Goal: Communication & Community: Answer question/provide support

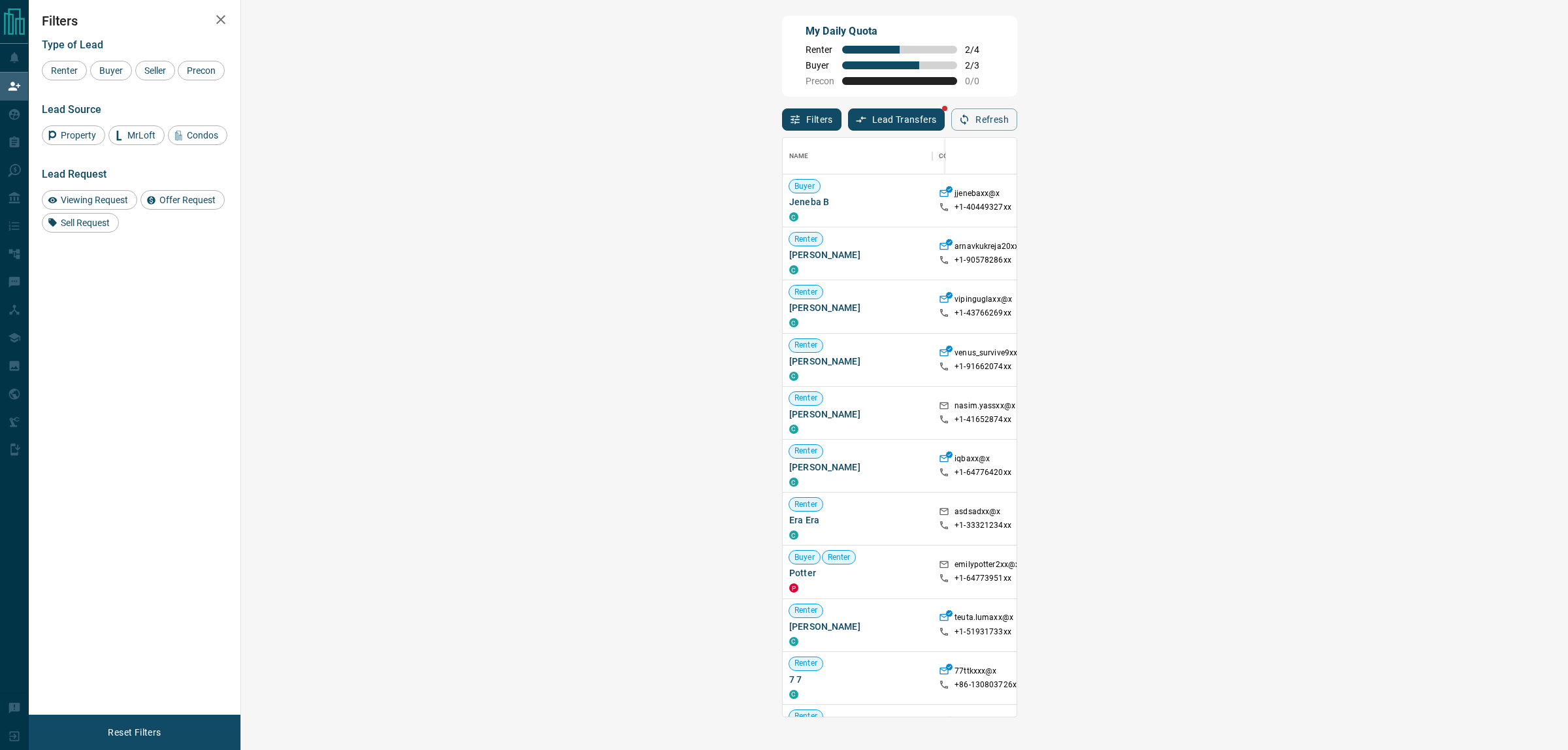
click at [970, 126] on icon "button" at bounding box center [964, 119] width 12 height 12
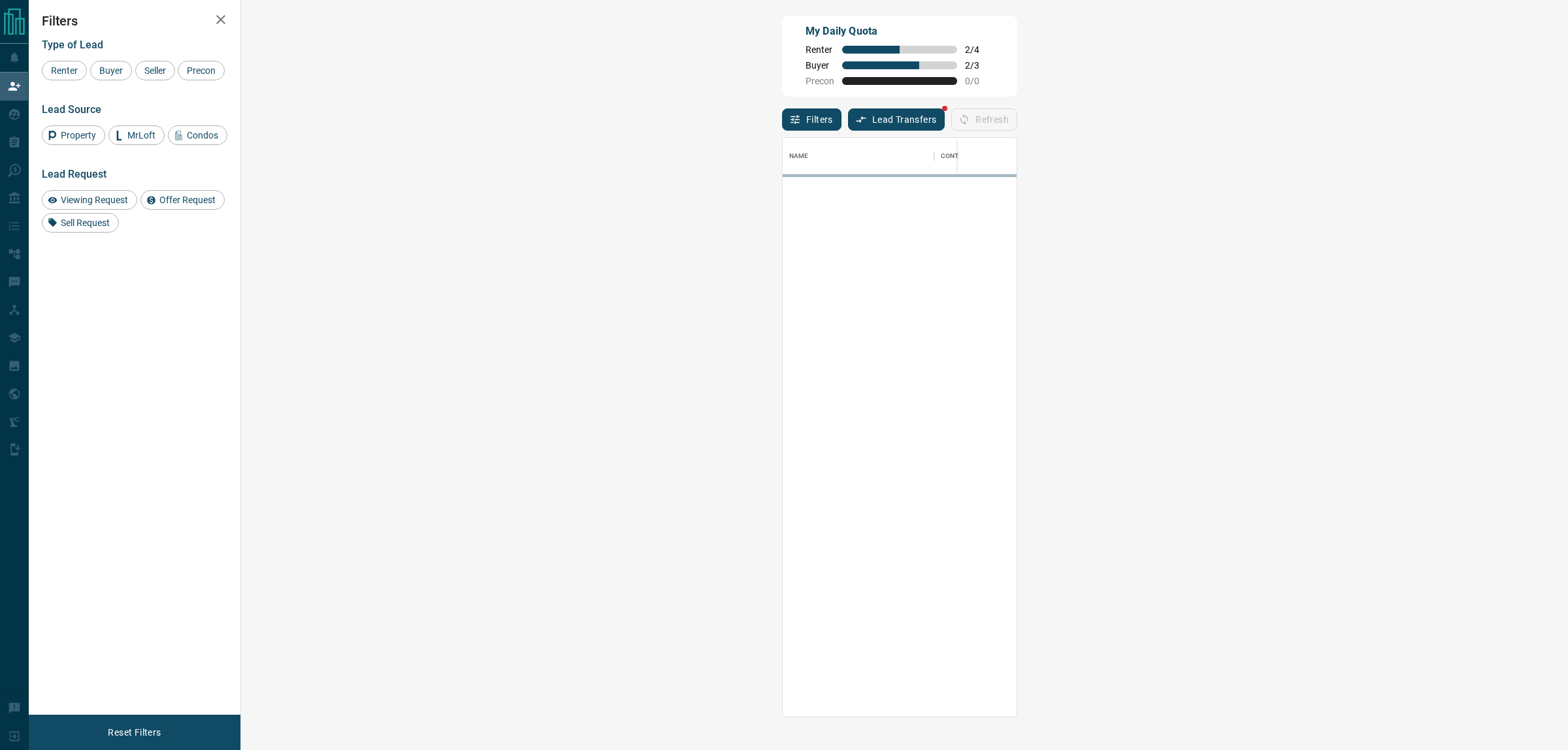
scroll to position [13, 13]
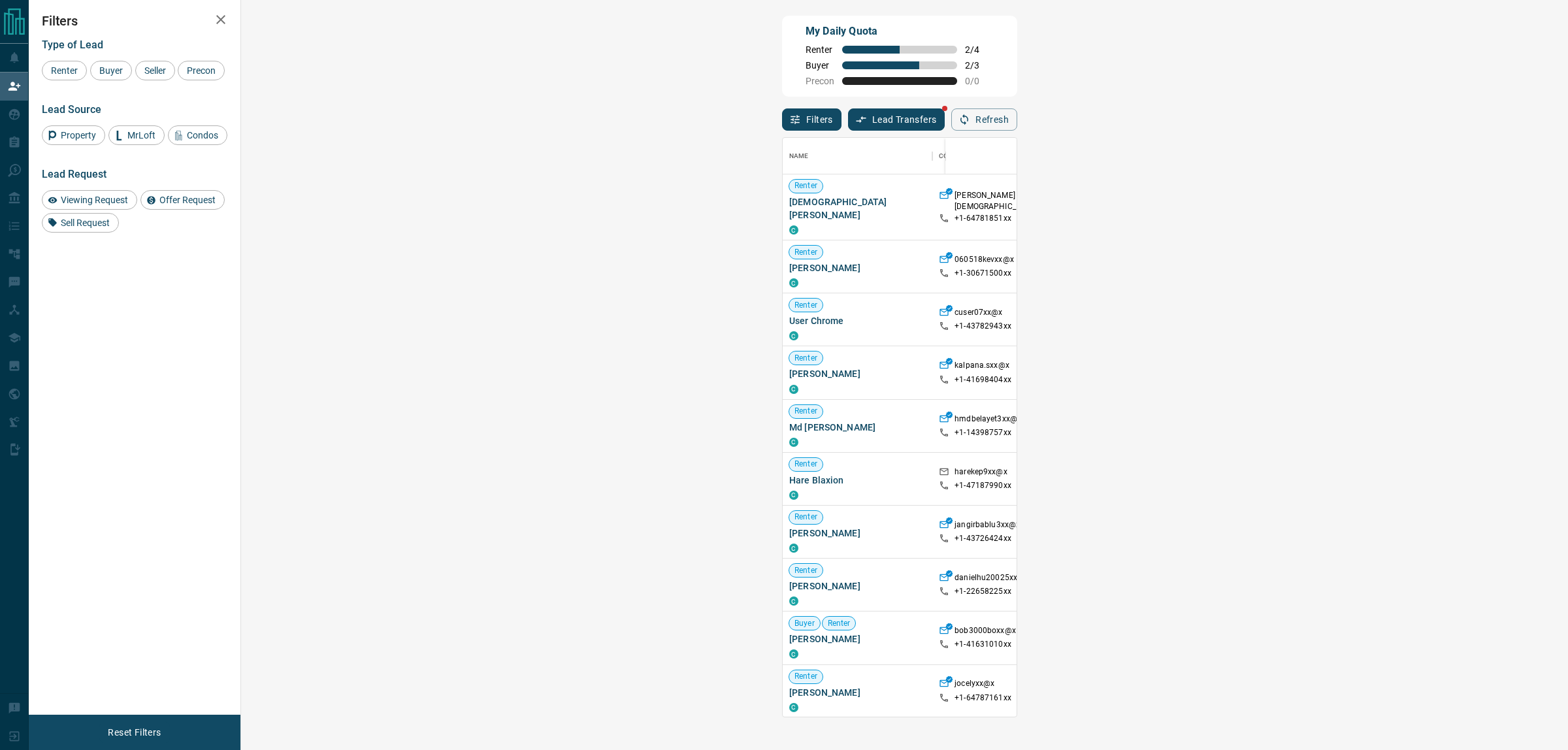
click at [1394, 209] on span "Viewing Request ( 1 )" at bounding box center [1430, 207] width 72 height 13
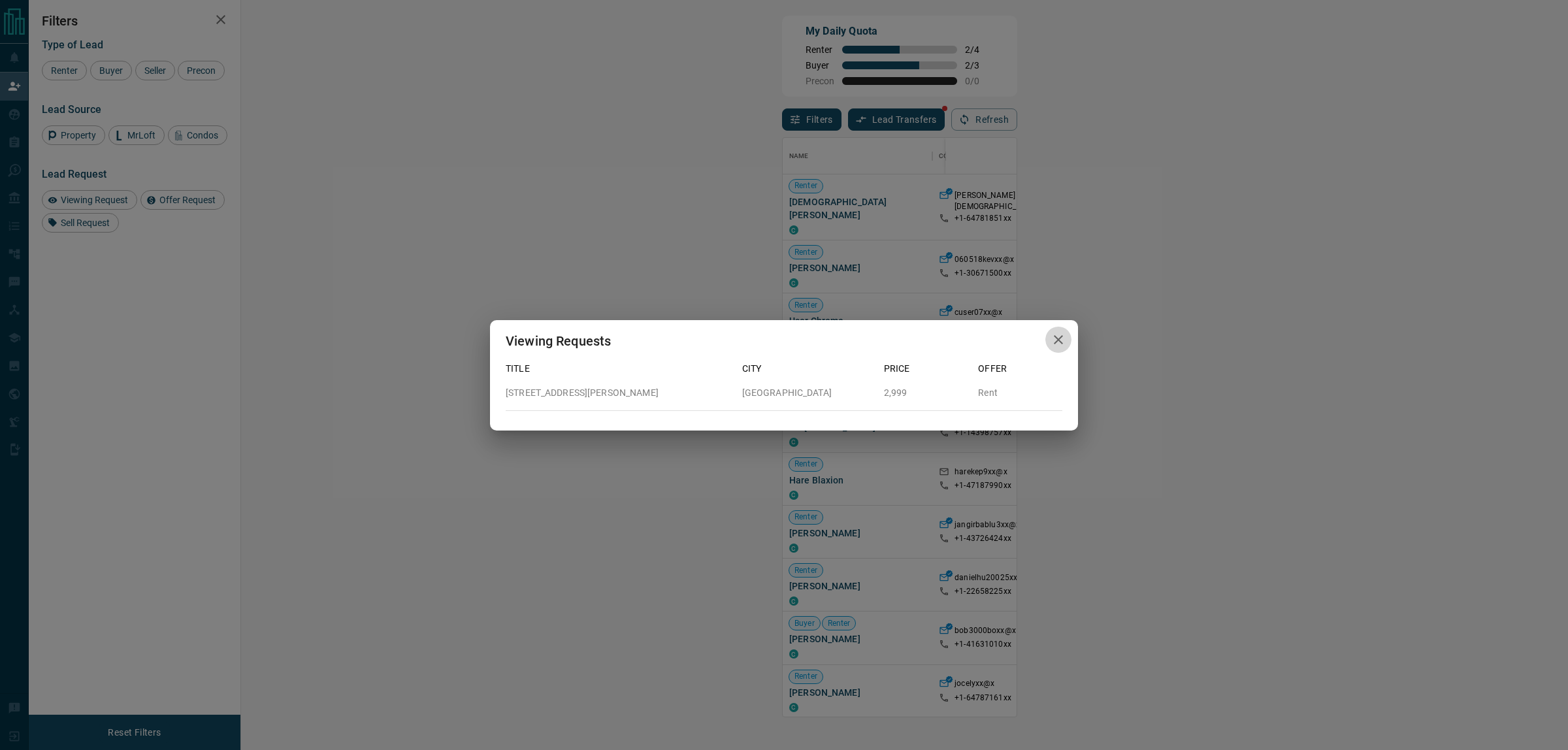
click at [1060, 340] on icon "button" at bounding box center [1058, 339] width 16 height 16
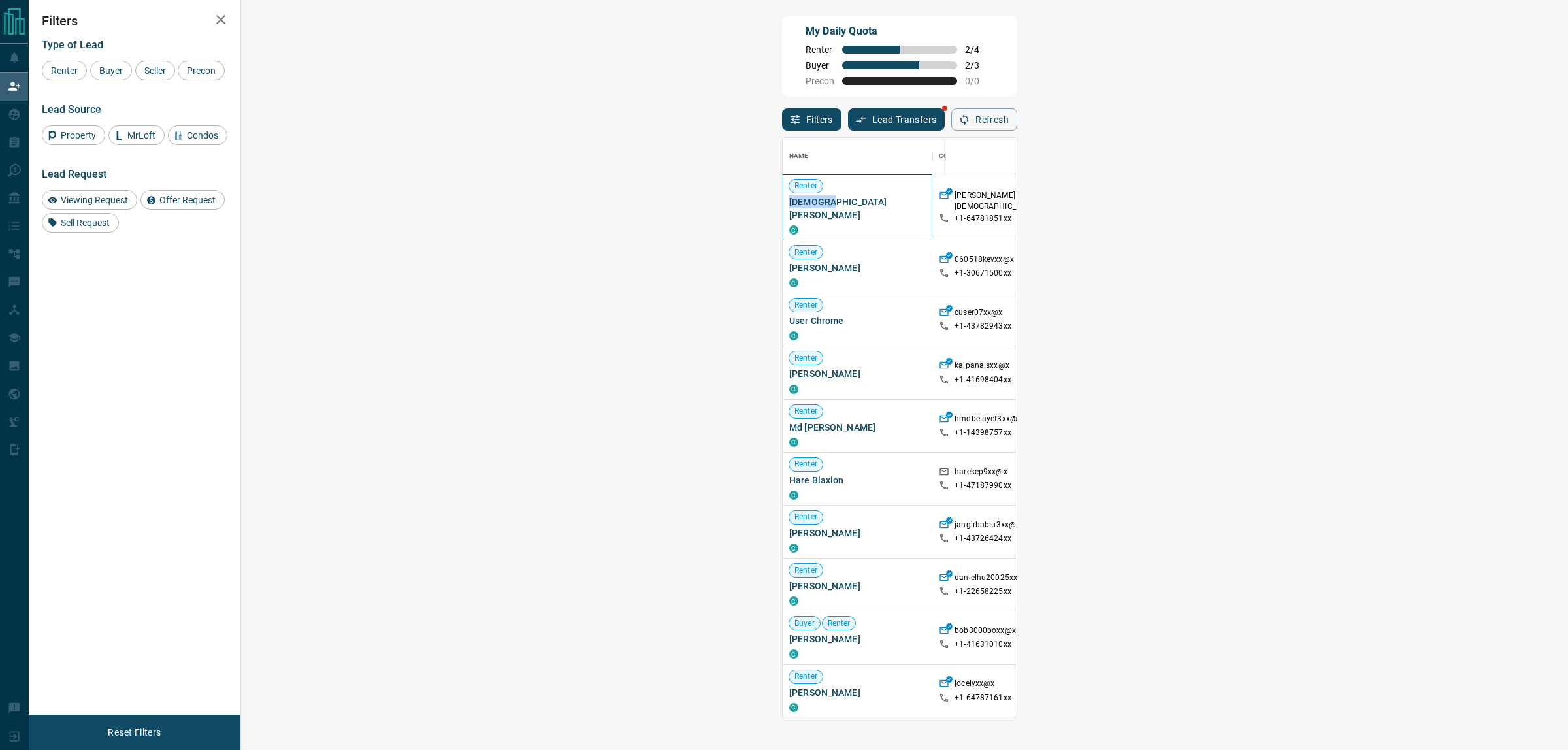
drag, startPoint x: 324, startPoint y: 194, endPoint x: 288, endPoint y: 212, distance: 40.2
click at [789, 212] on div "Renter [PERSON_NAME]" at bounding box center [857, 207] width 137 height 54
click at [789, 206] on span "[DEMOGRAPHIC_DATA][PERSON_NAME]" at bounding box center [857, 208] width 137 height 26
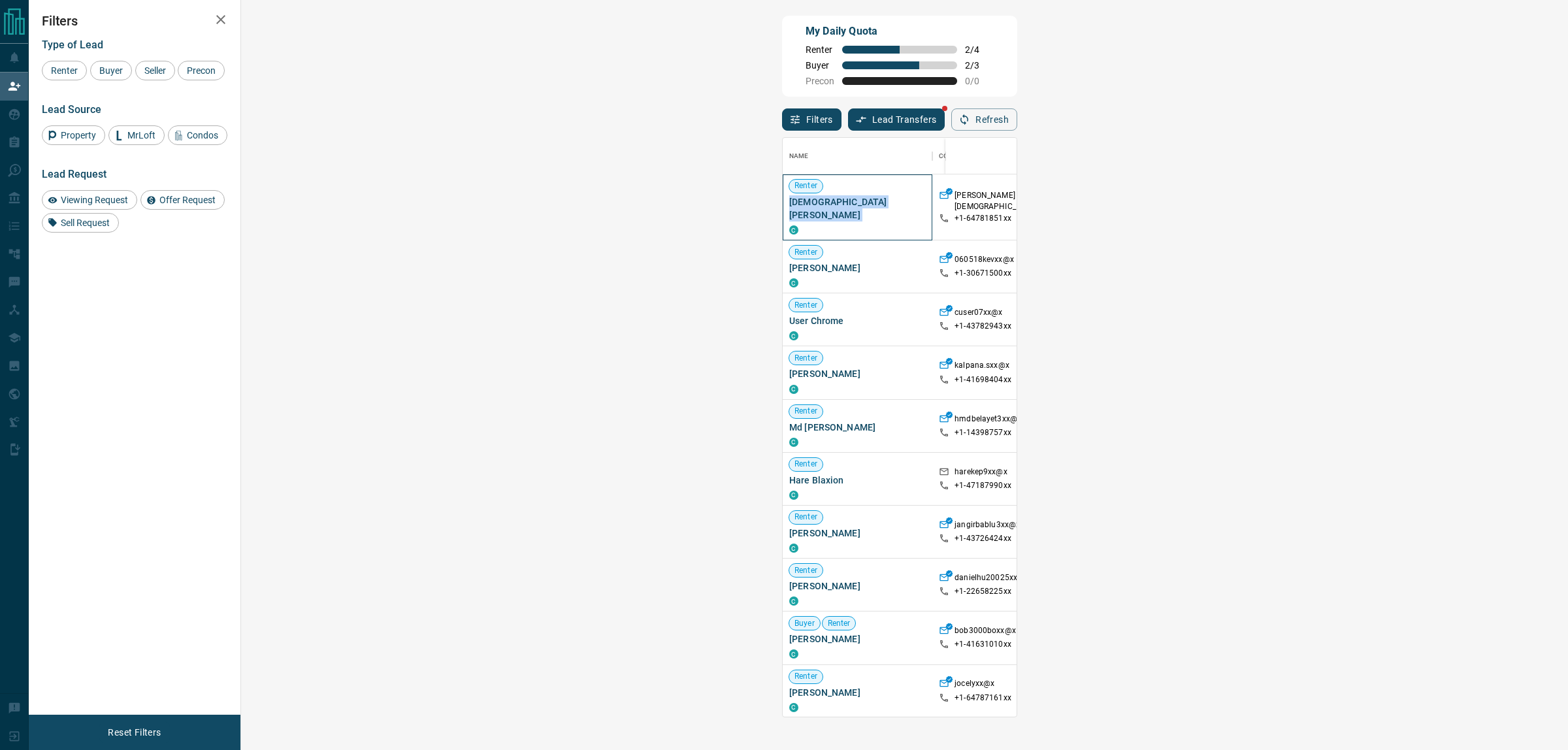
click at [789, 206] on span "[DEMOGRAPHIC_DATA][PERSON_NAME]" at bounding box center [857, 208] width 137 height 26
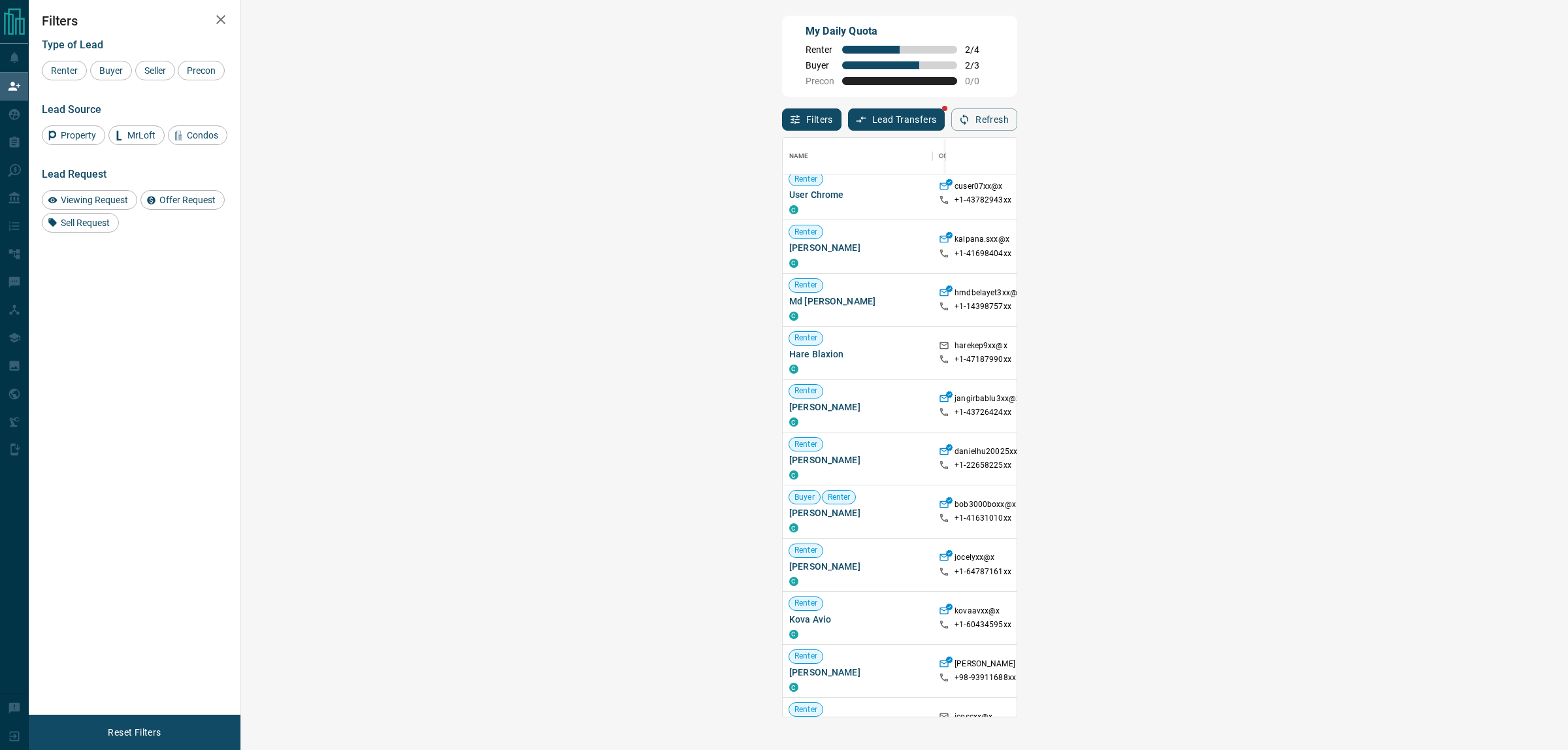
scroll to position [245, 0]
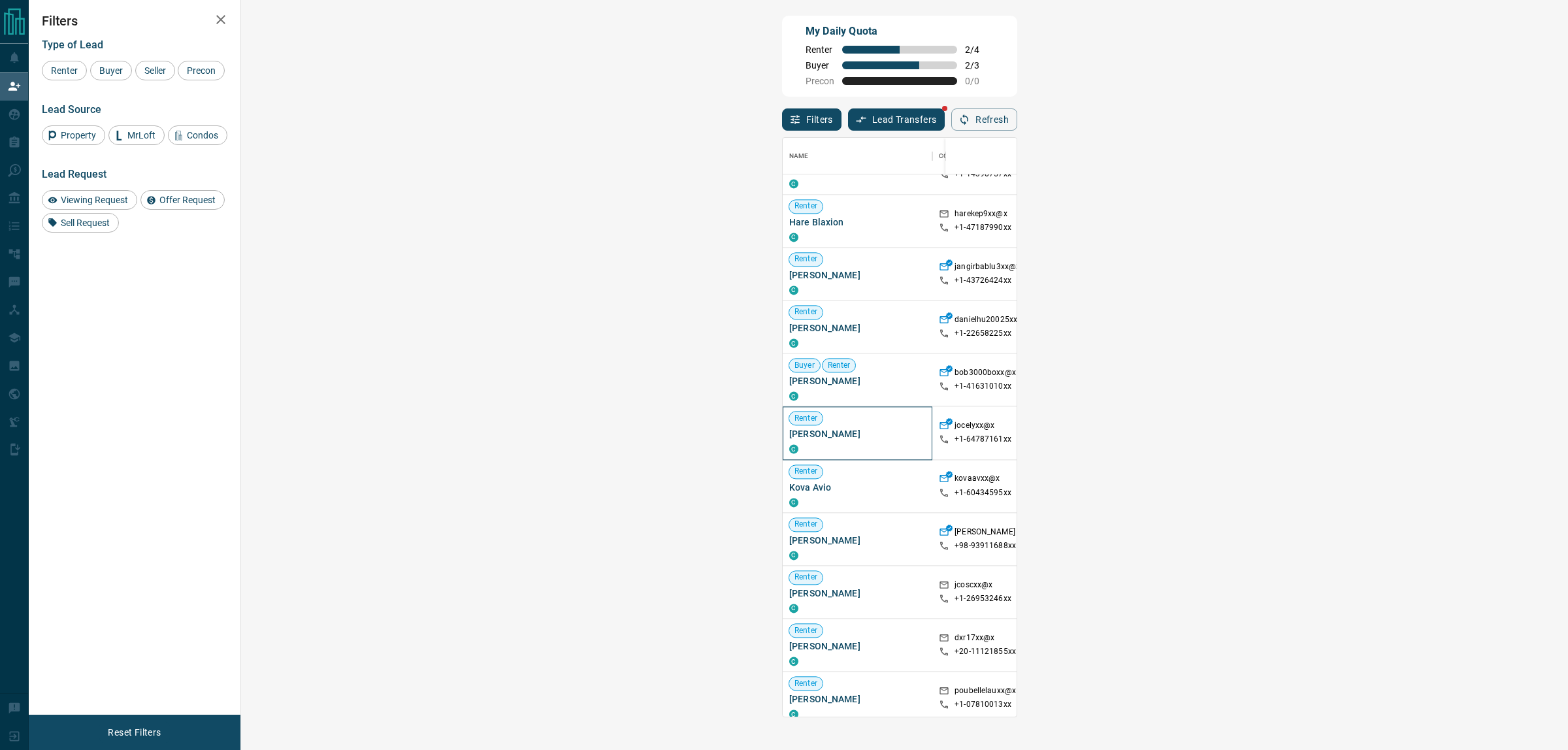
click at [789, 439] on span "[PERSON_NAME]" at bounding box center [857, 434] width 137 height 13
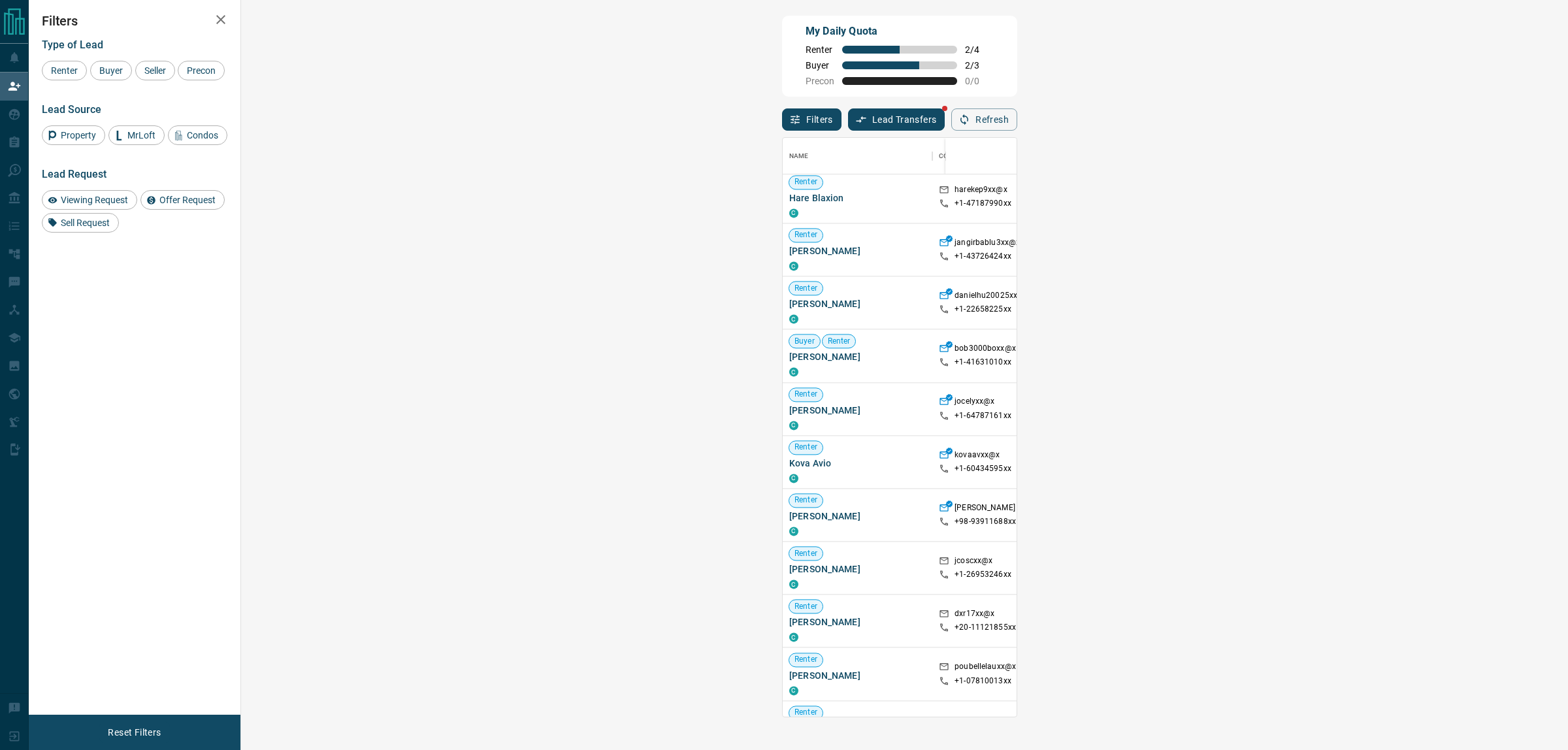
scroll to position [327, 0]
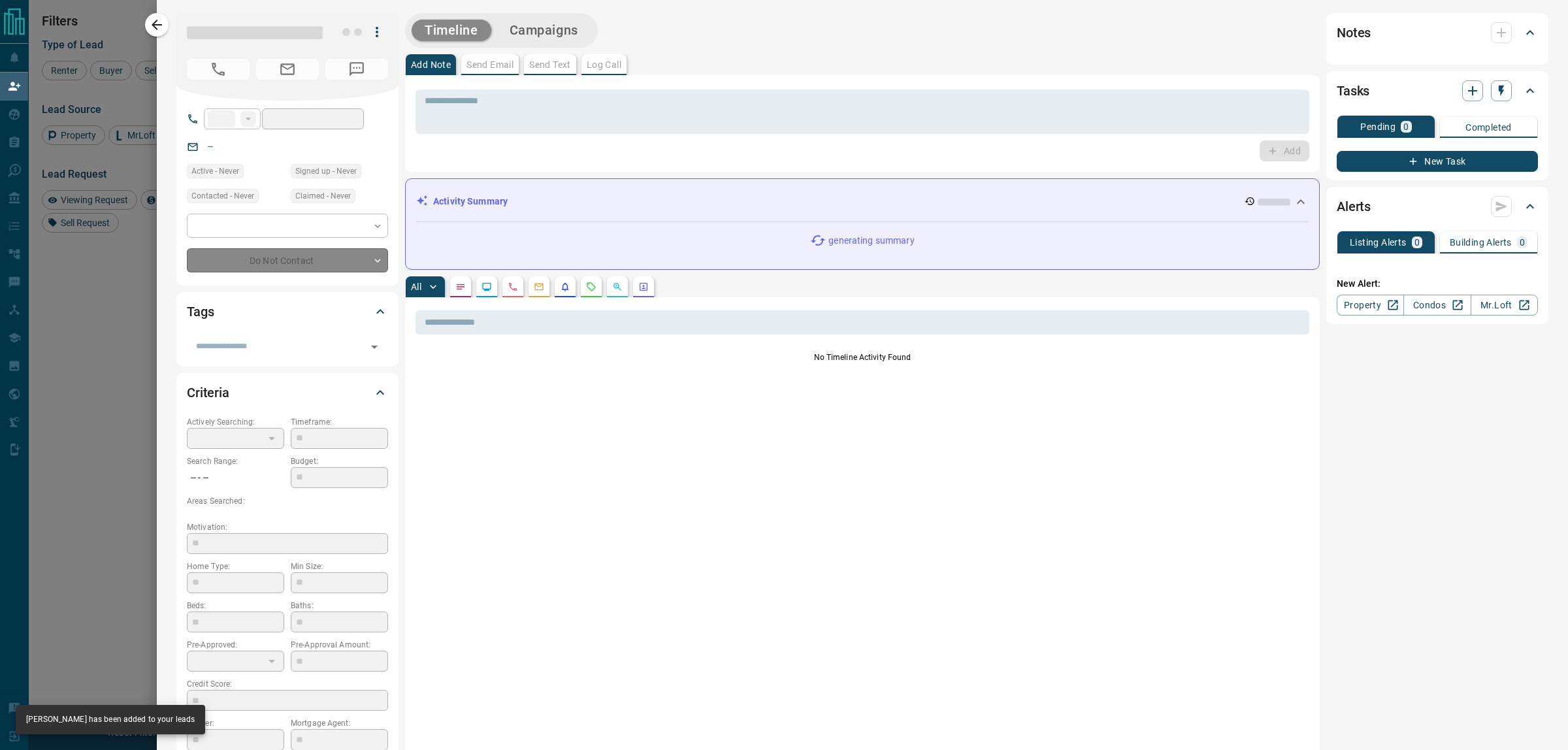
type input "**"
type input "**********"
type input "**"
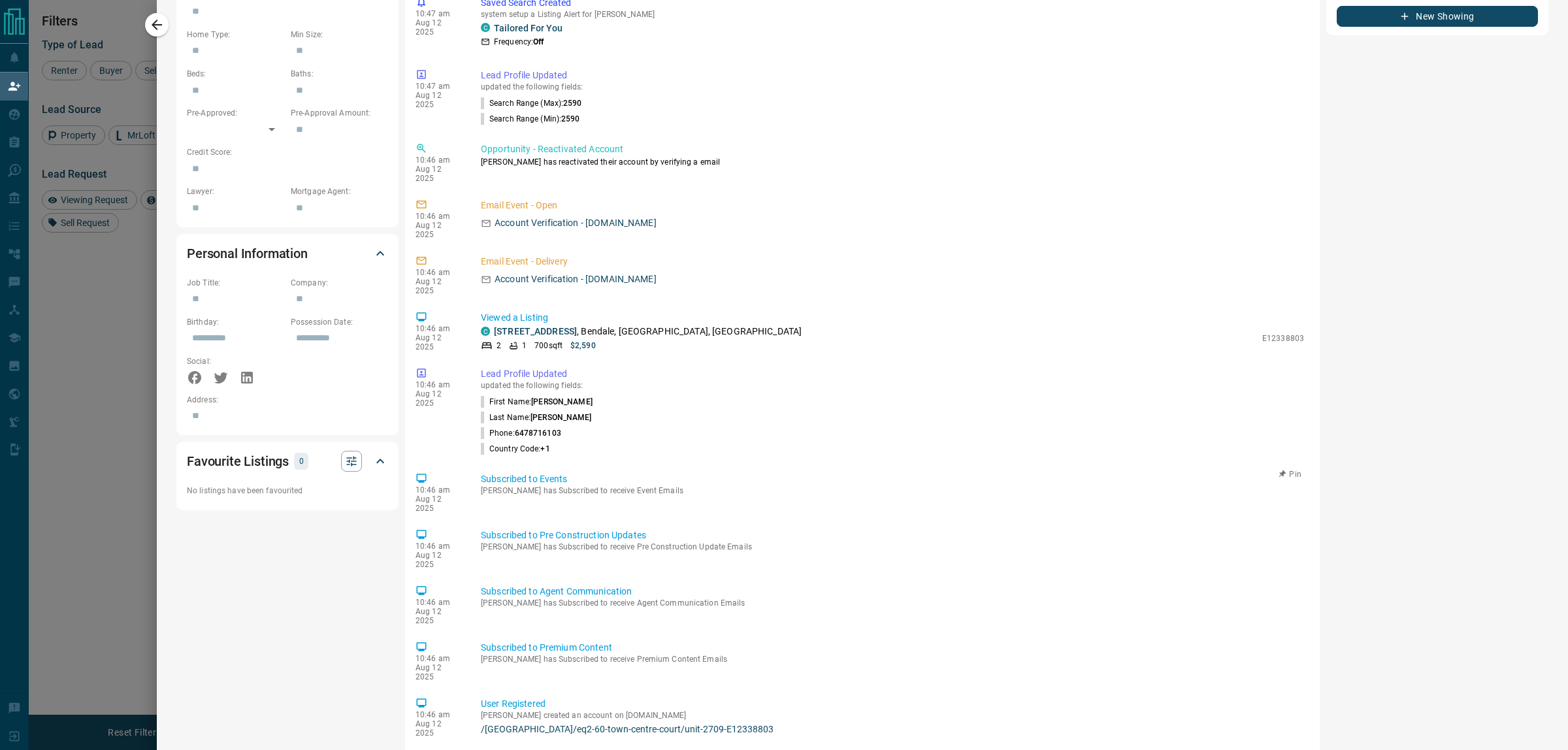
scroll to position [0, 0]
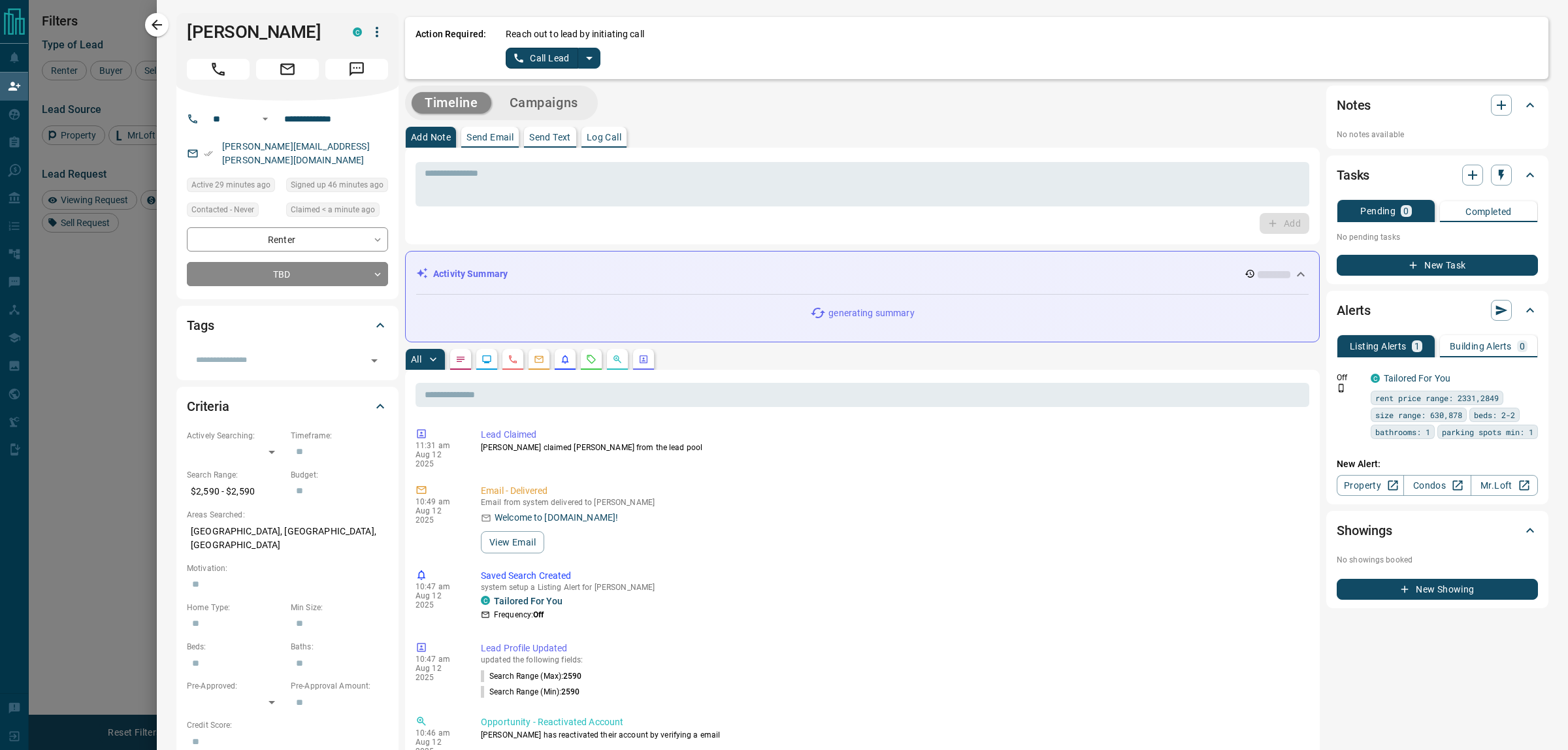
click at [589, 56] on icon "split button" at bounding box center [589, 58] width 16 height 16
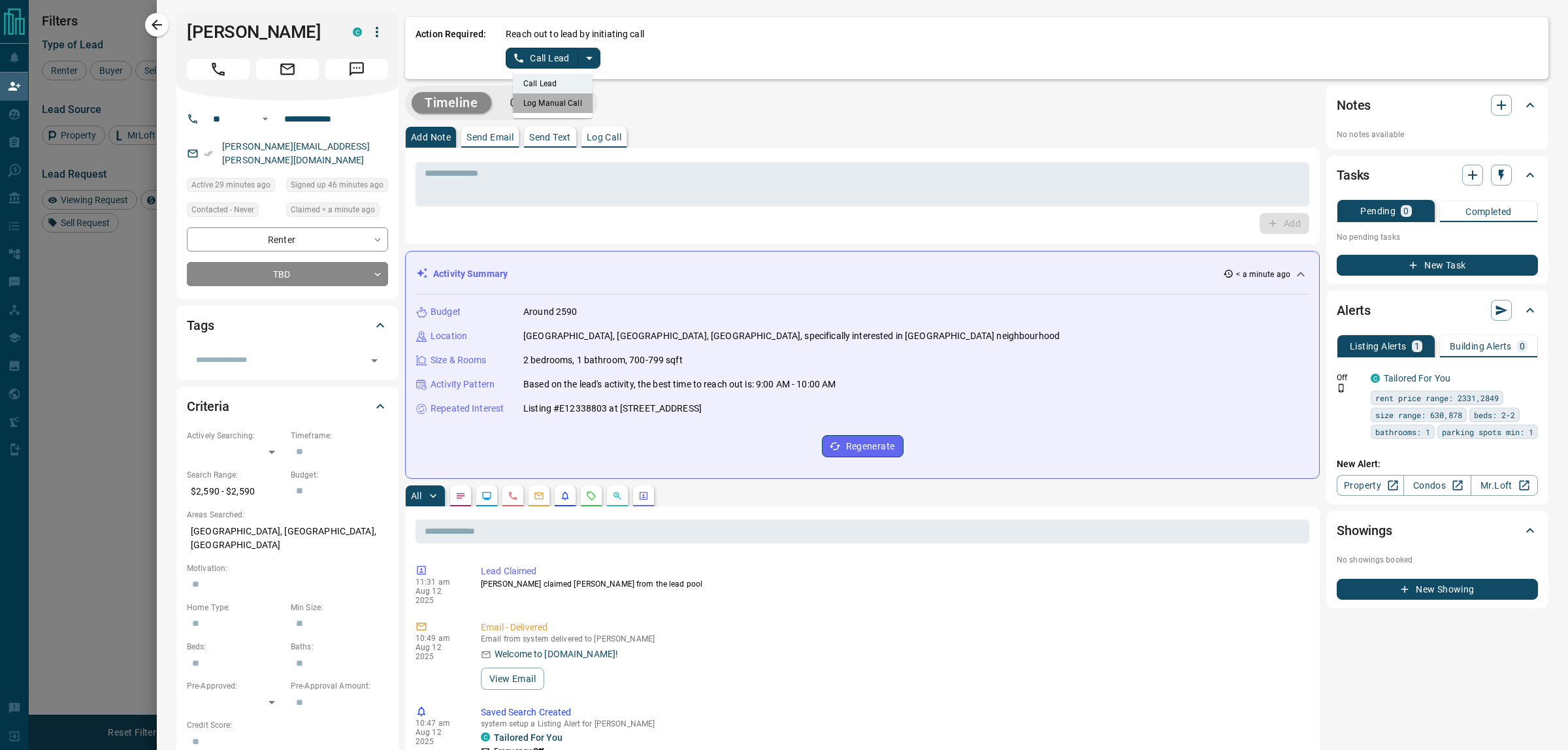
click at [569, 101] on li "Log Manual Call" at bounding box center [552, 103] width 80 height 20
click at [539, 52] on button "Log Manual Call" at bounding box center [548, 58] width 86 height 21
click at [541, 58] on button "No" at bounding box center [542, 58] width 23 height 21
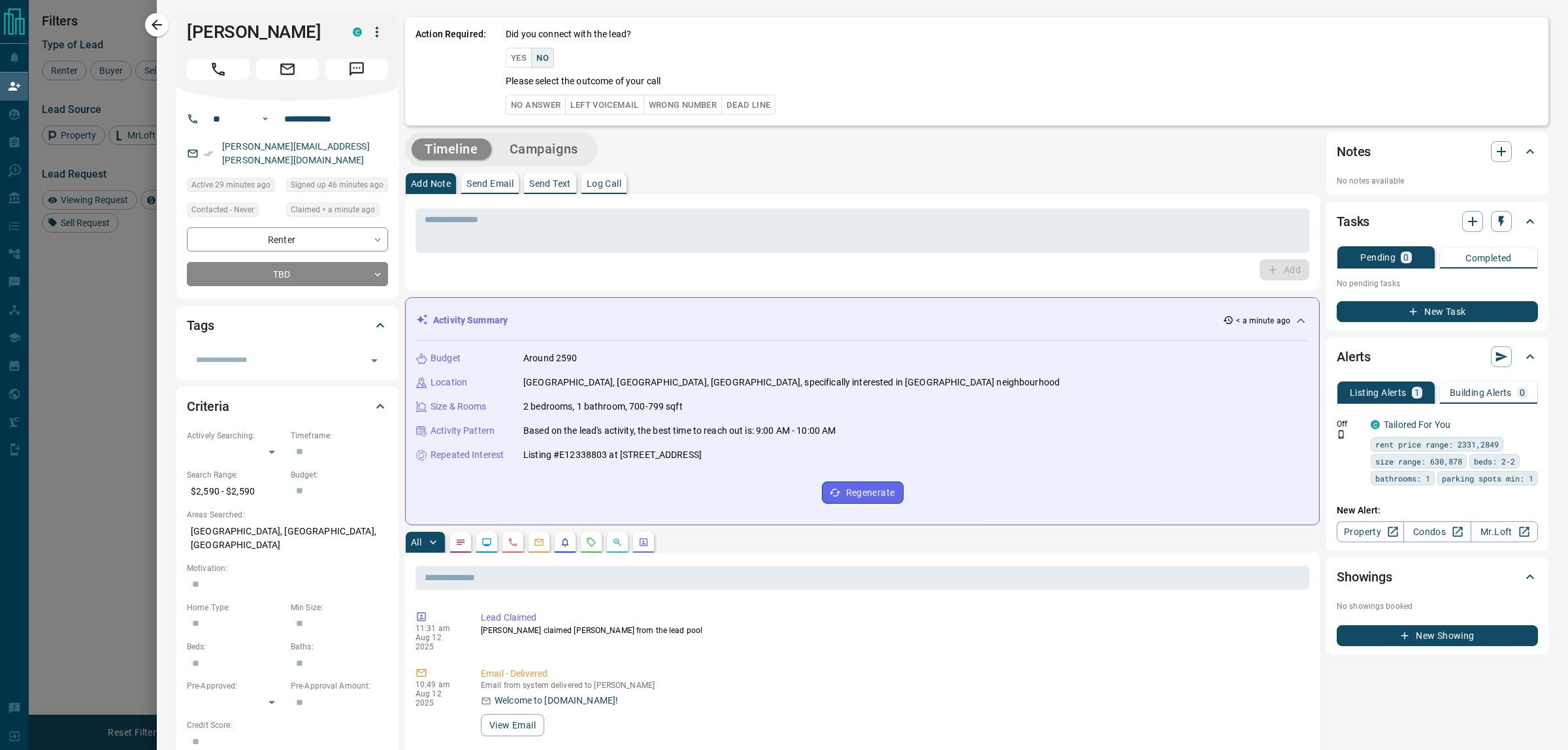
click at [540, 102] on button "No Answer" at bounding box center [535, 105] width 60 height 21
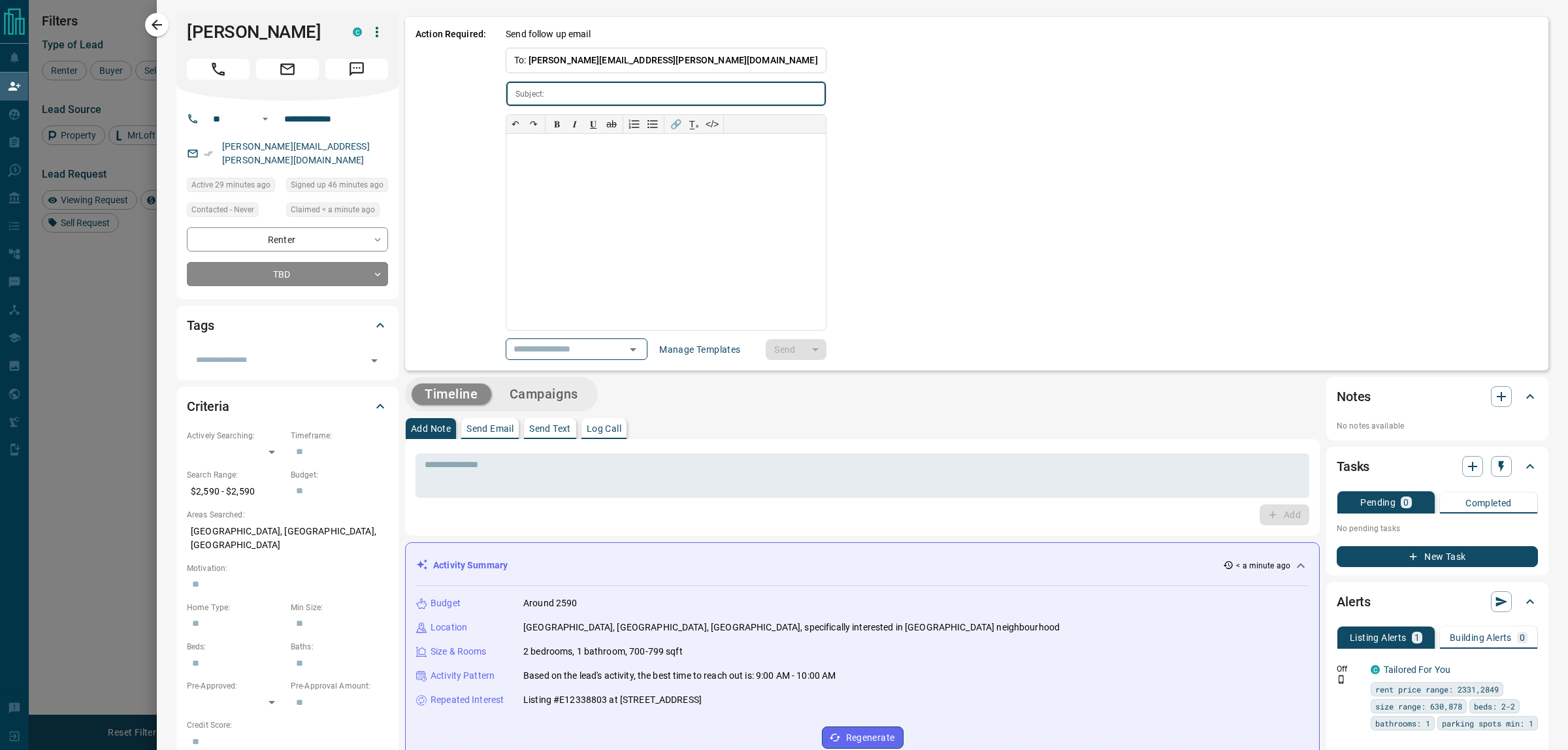
type input "**********"
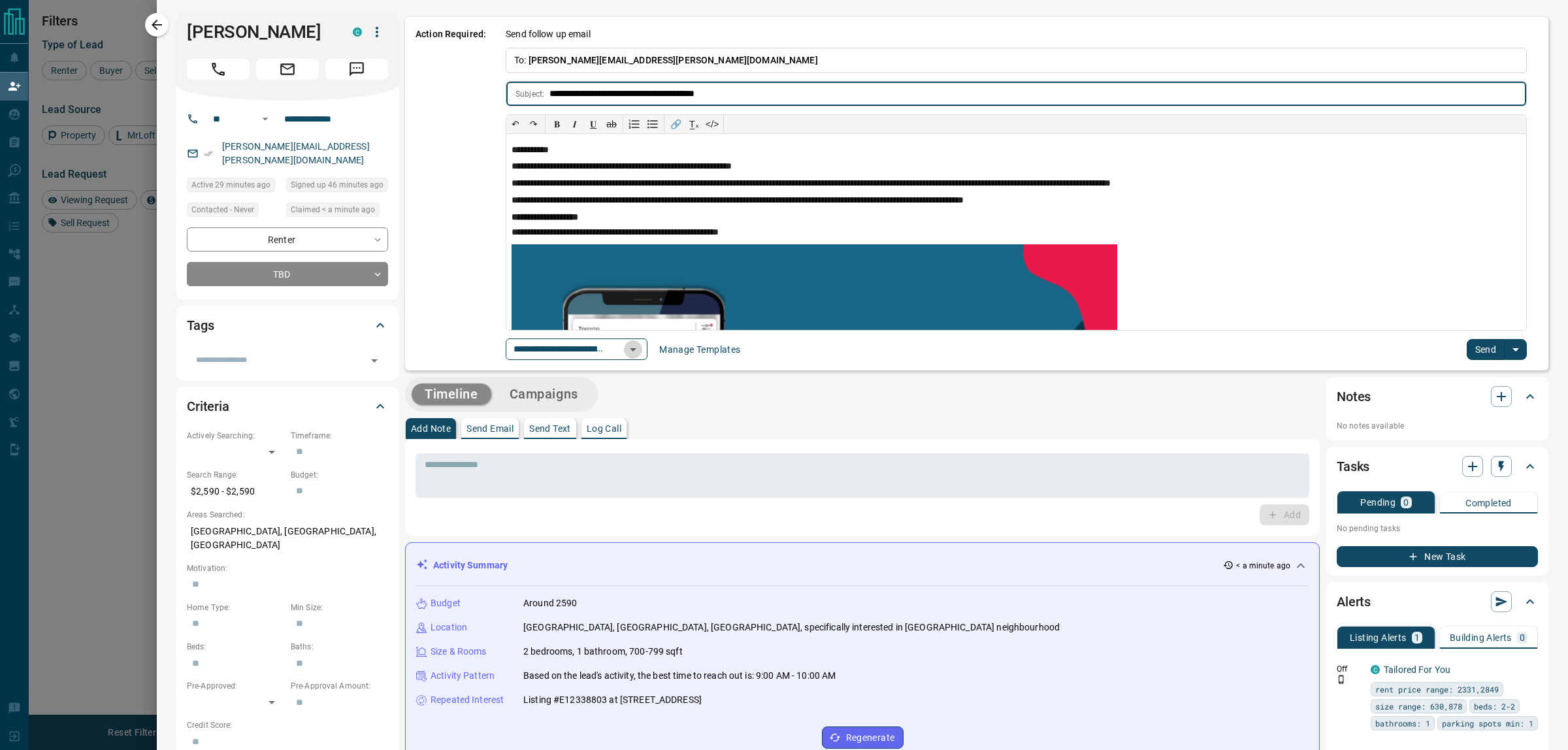
click at [641, 354] on icon "Open" at bounding box center [633, 350] width 16 height 16
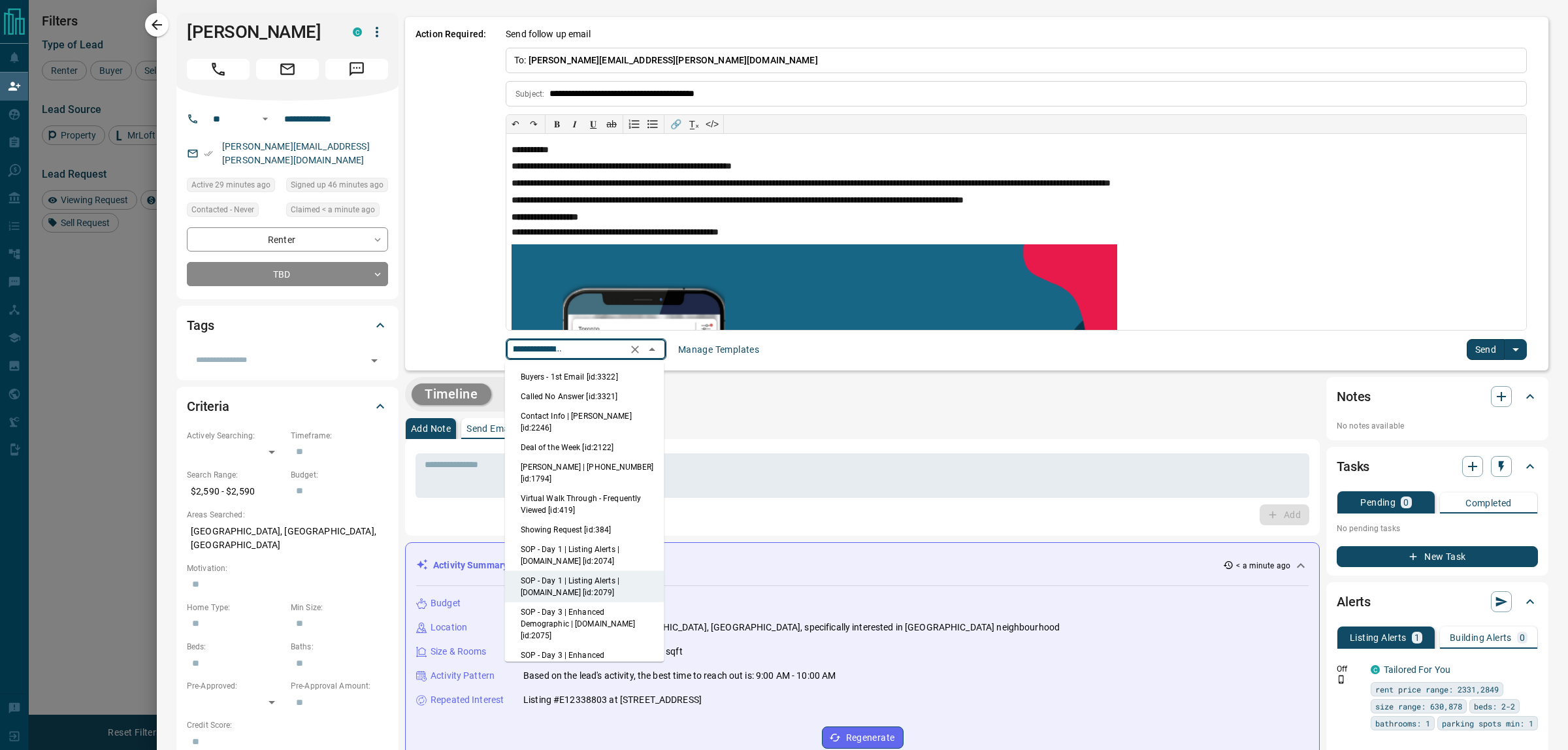
click at [608, 396] on li "Called No Answer [id:3321]" at bounding box center [585, 396] width 159 height 20
type input "**********"
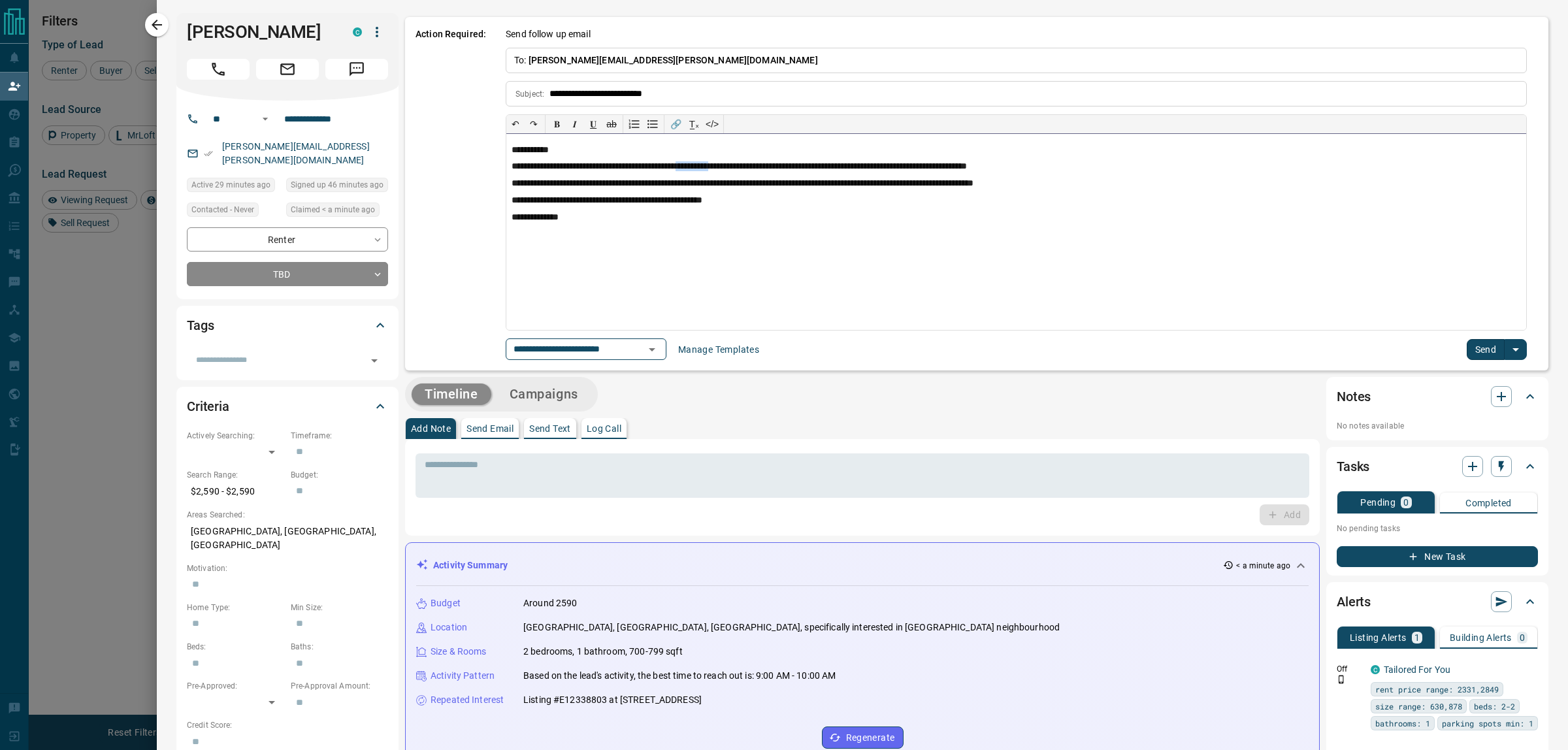
drag, startPoint x: 713, startPoint y: 168, endPoint x: 759, endPoint y: 172, distance: 46.2
click at [759, 172] on p "**********" at bounding box center [1016, 167] width 1009 height 12
click at [1467, 346] on button "Send" at bounding box center [1485, 349] width 39 height 21
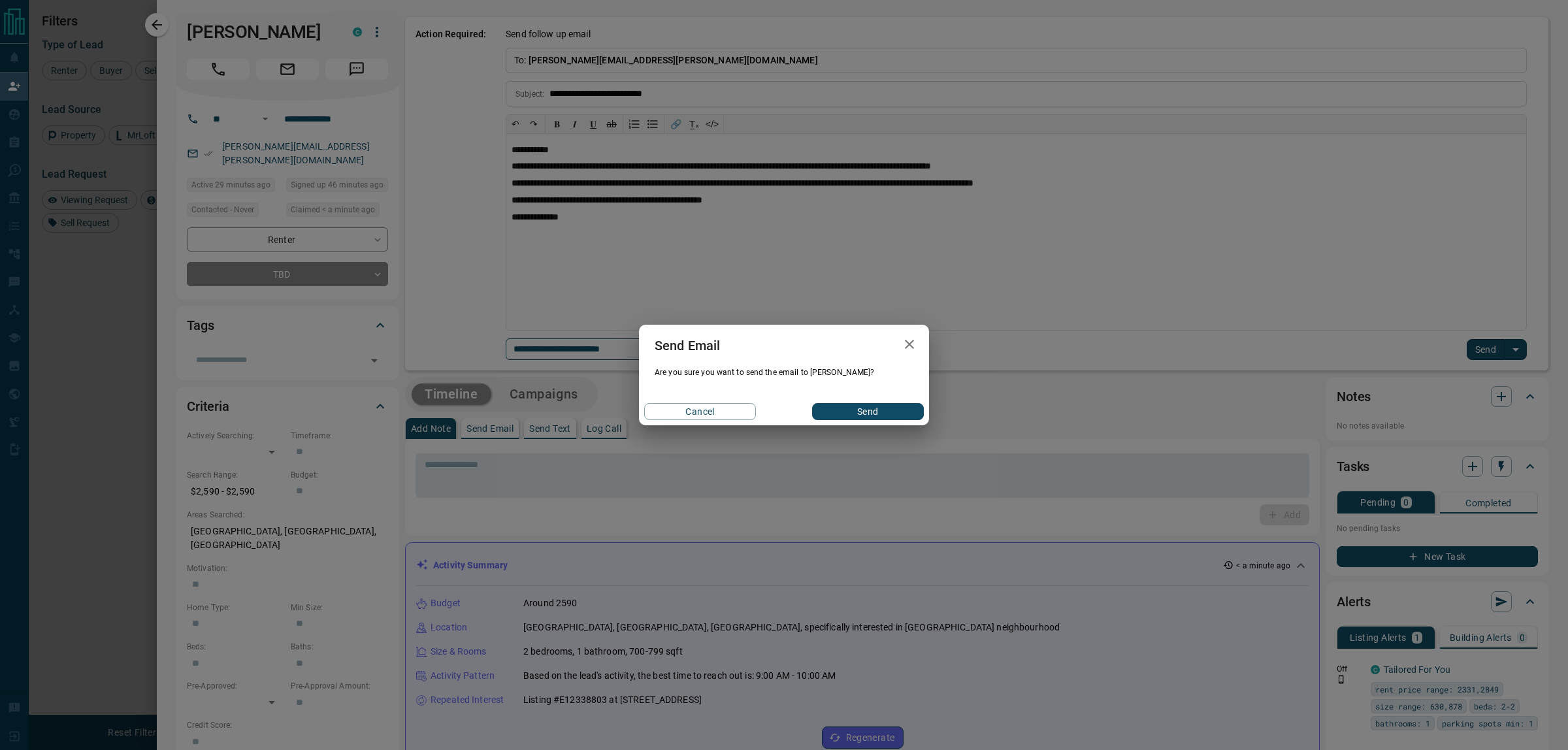
click at [880, 409] on button "Send" at bounding box center [867, 411] width 111 height 17
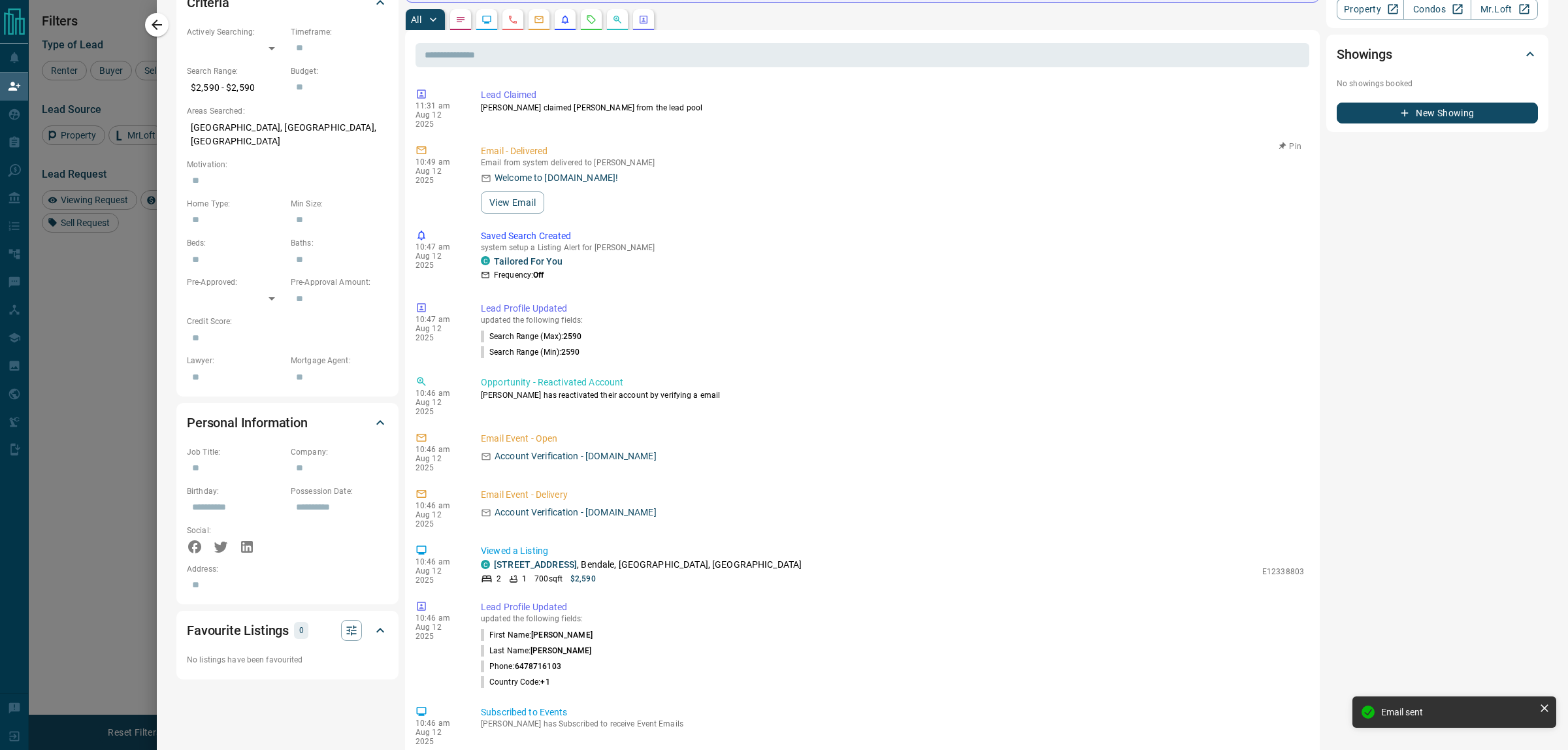
scroll to position [408, 0]
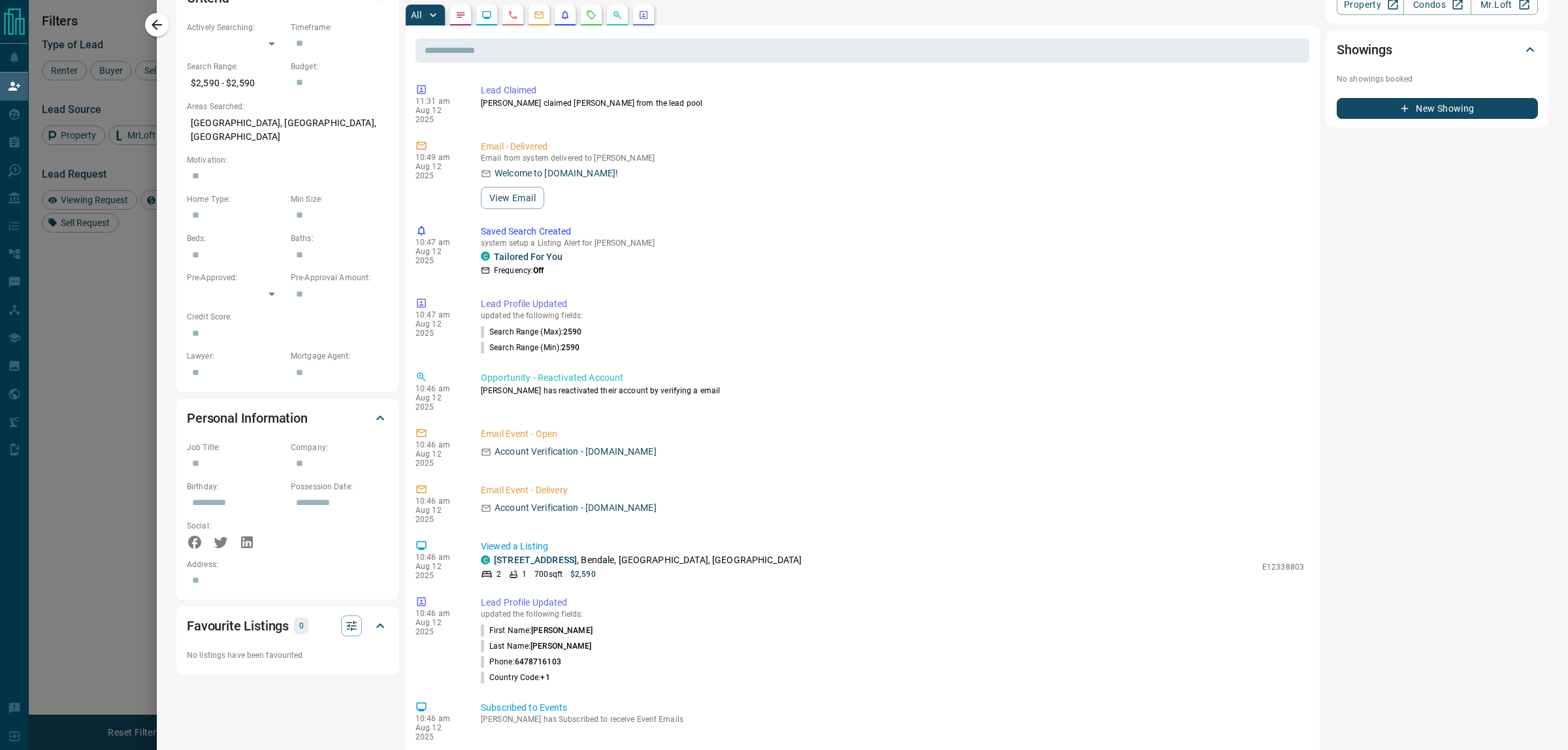
click at [158, 29] on icon "button" at bounding box center [157, 25] width 16 height 16
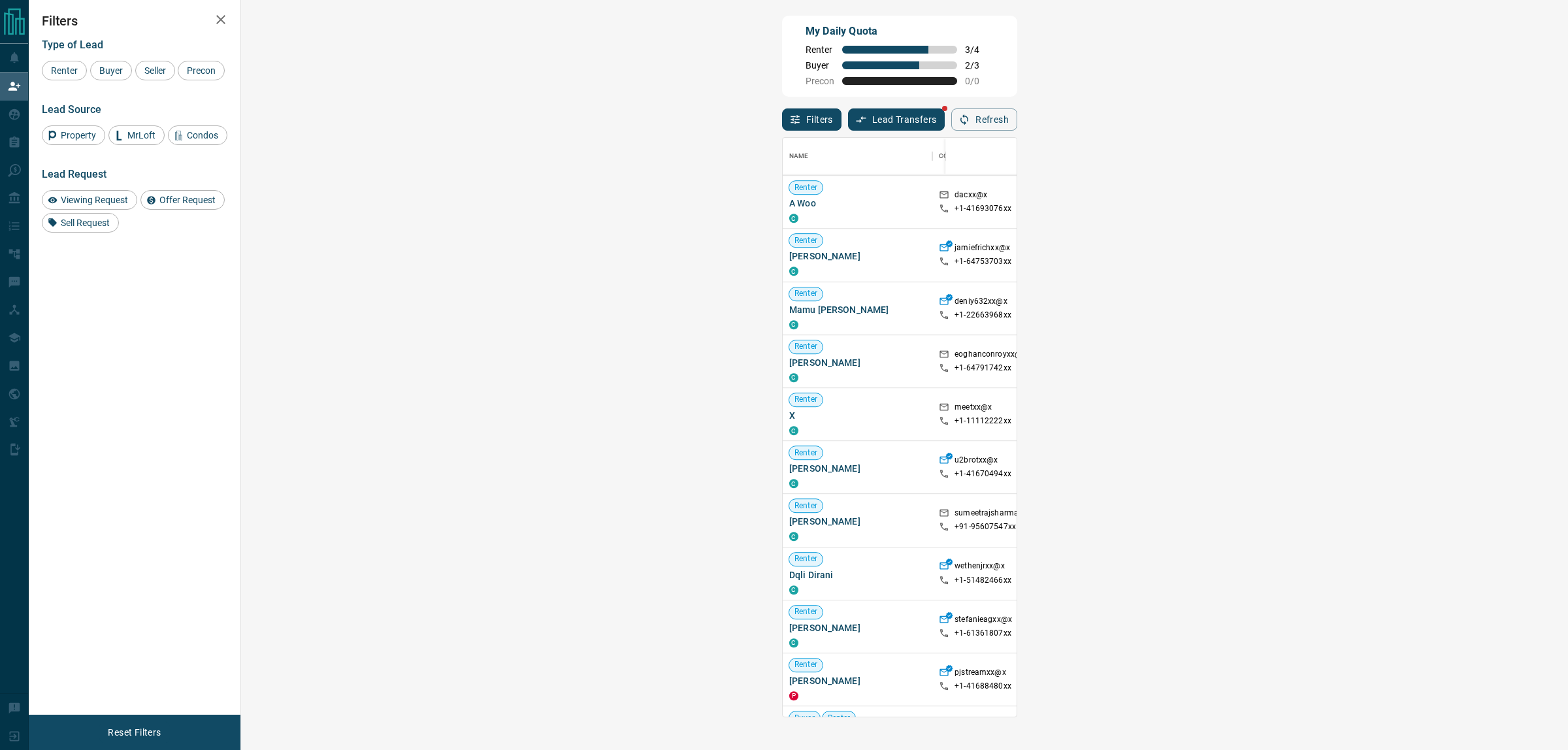
scroll to position [3699, 0]
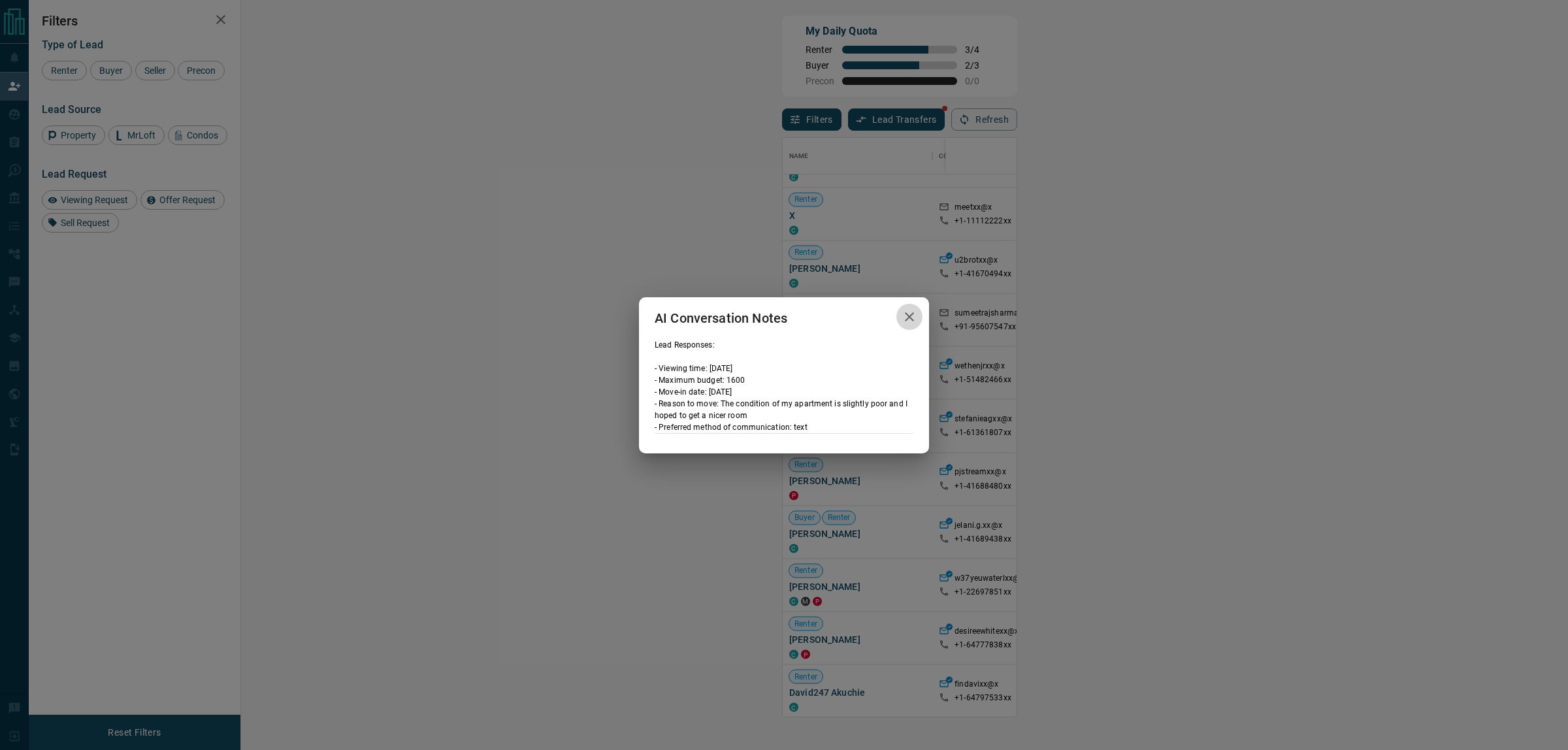
click at [917, 318] on button "button" at bounding box center [909, 317] width 26 height 27
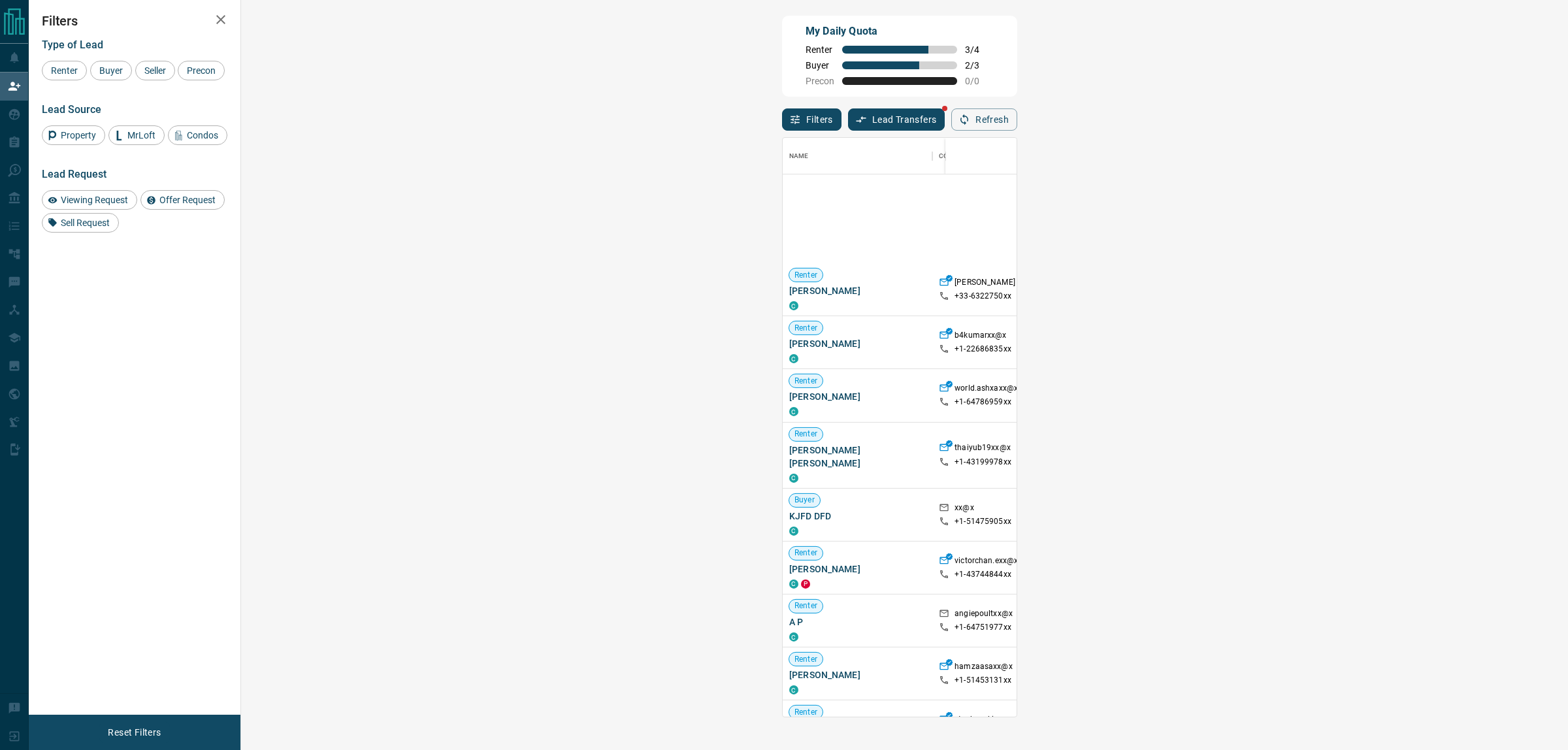
scroll to position [7249, 0]
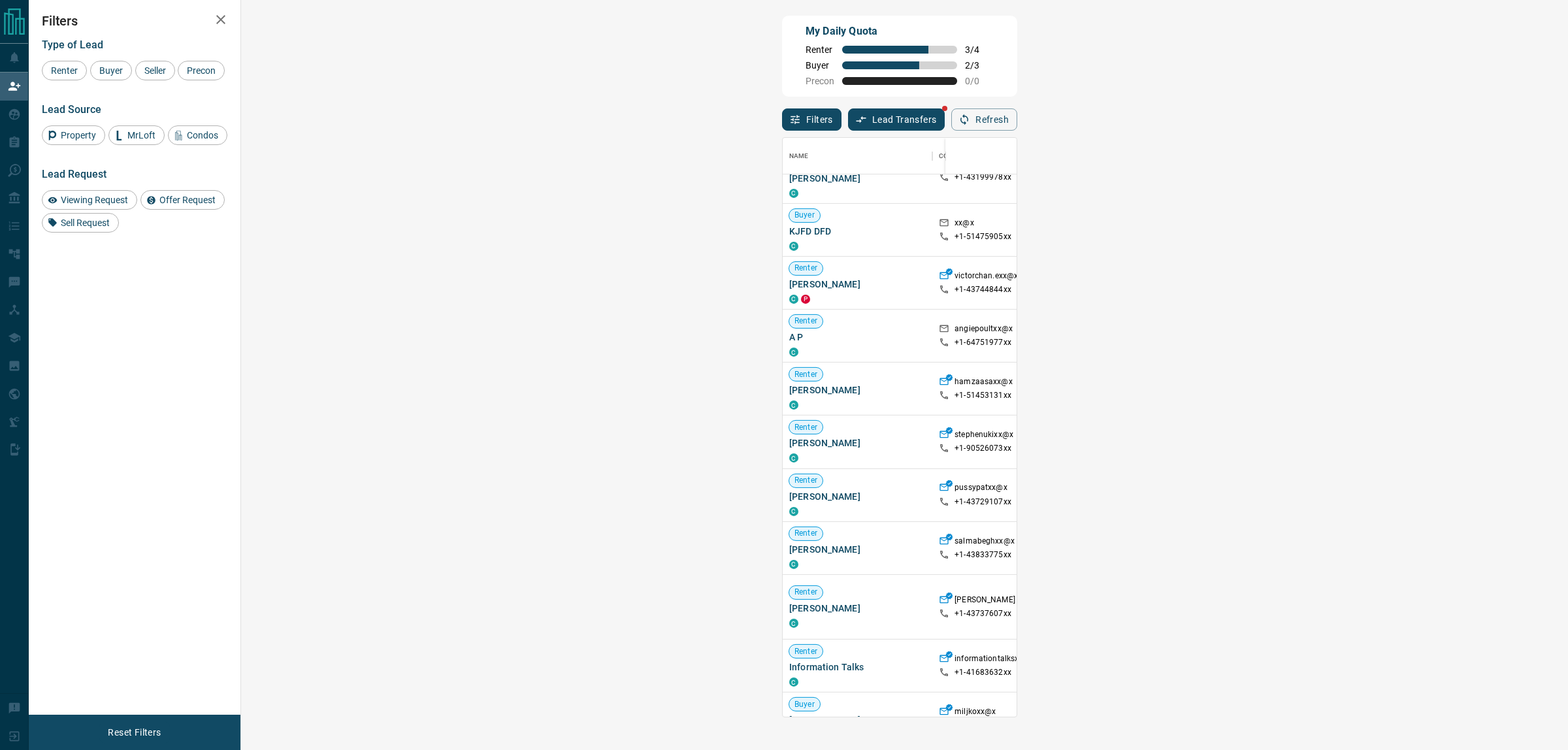
click at [1394, 600] on span "Viewing Request ( 2 )" at bounding box center [1430, 606] width 72 height 13
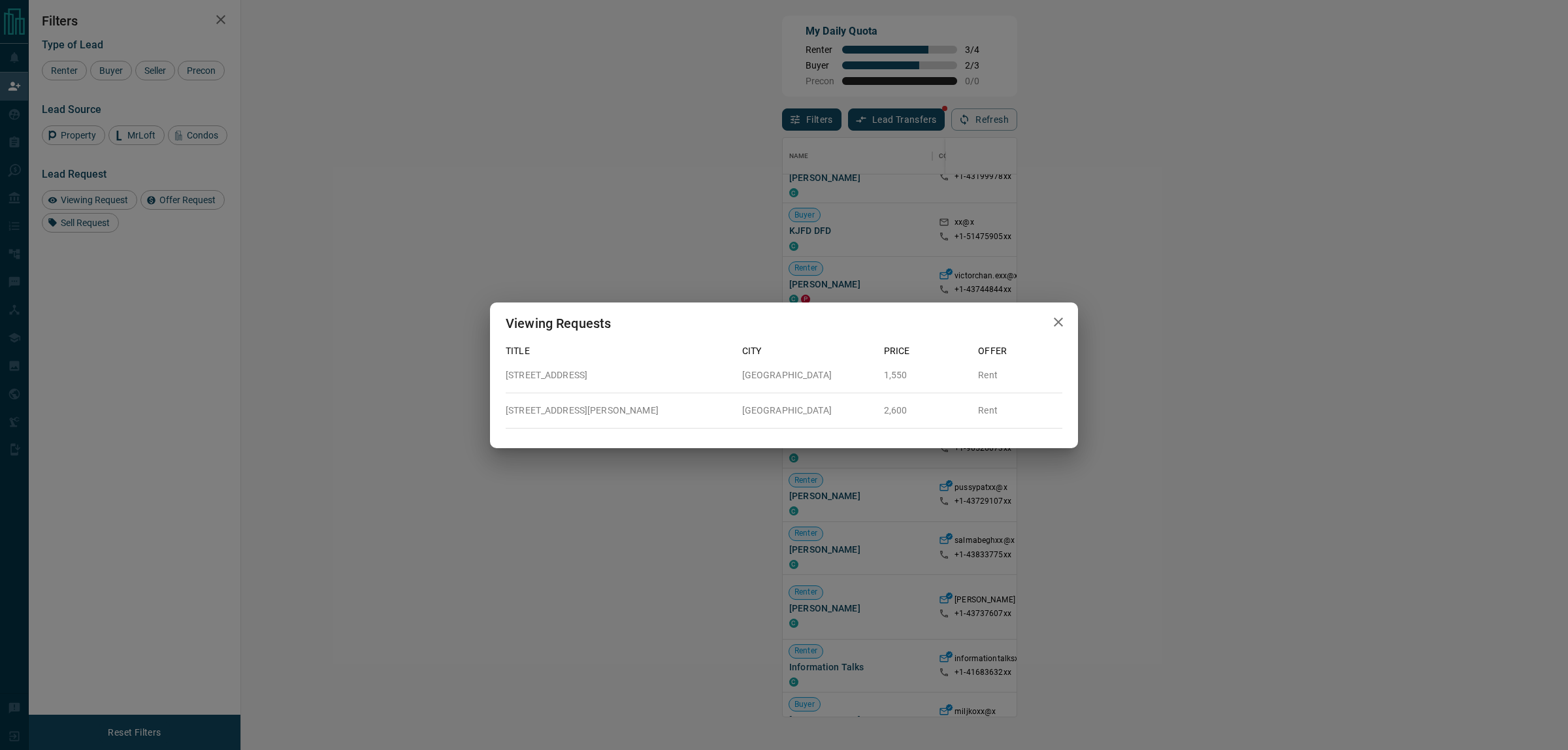
click at [882, 592] on div "Viewing Requests Title City Price Offer [STREET_ADDRESS][GEOGRAPHIC_DATA] Rent …" at bounding box center [784, 375] width 1568 height 750
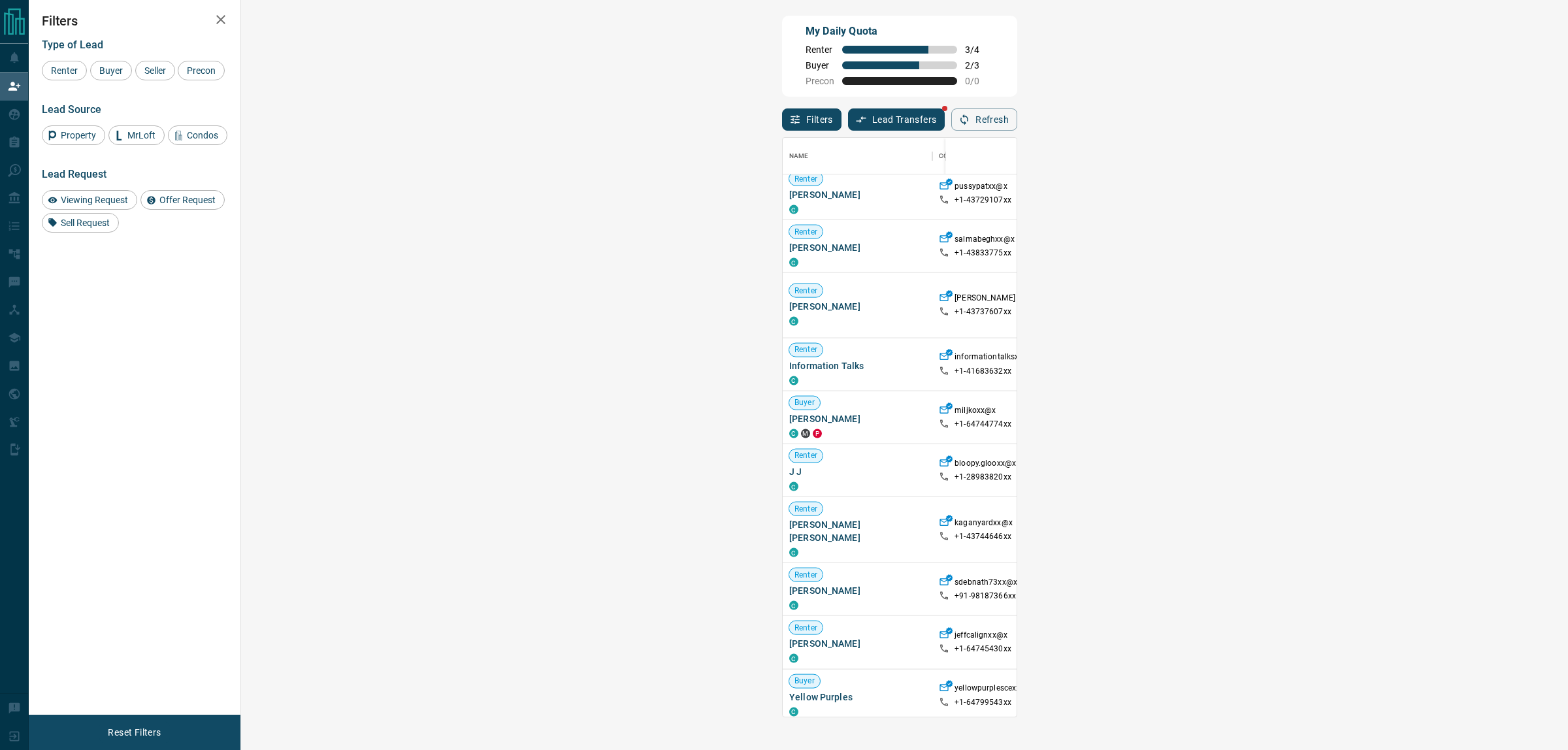
scroll to position [7738, 0]
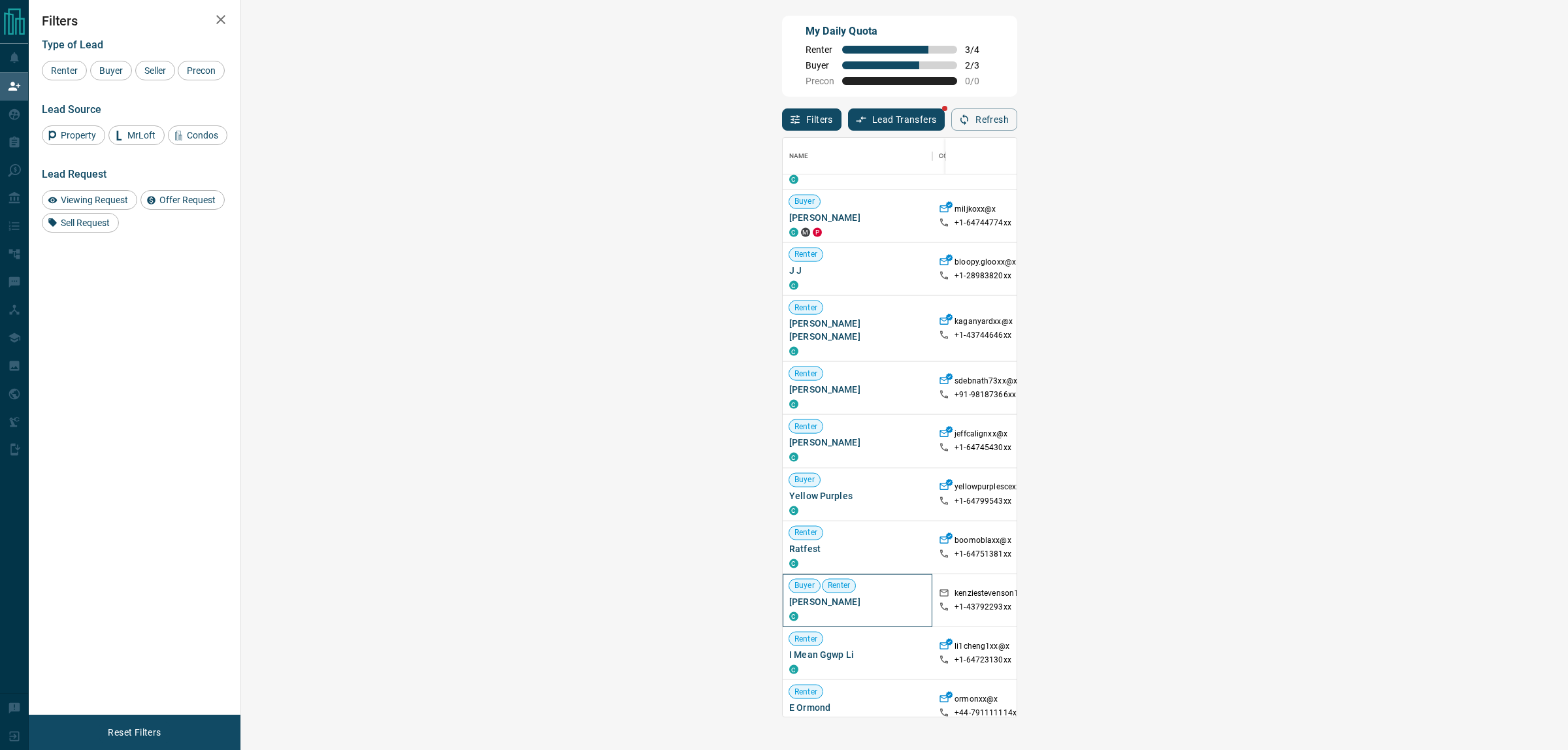
click at [789, 595] on span "[PERSON_NAME]" at bounding box center [857, 602] width 137 height 13
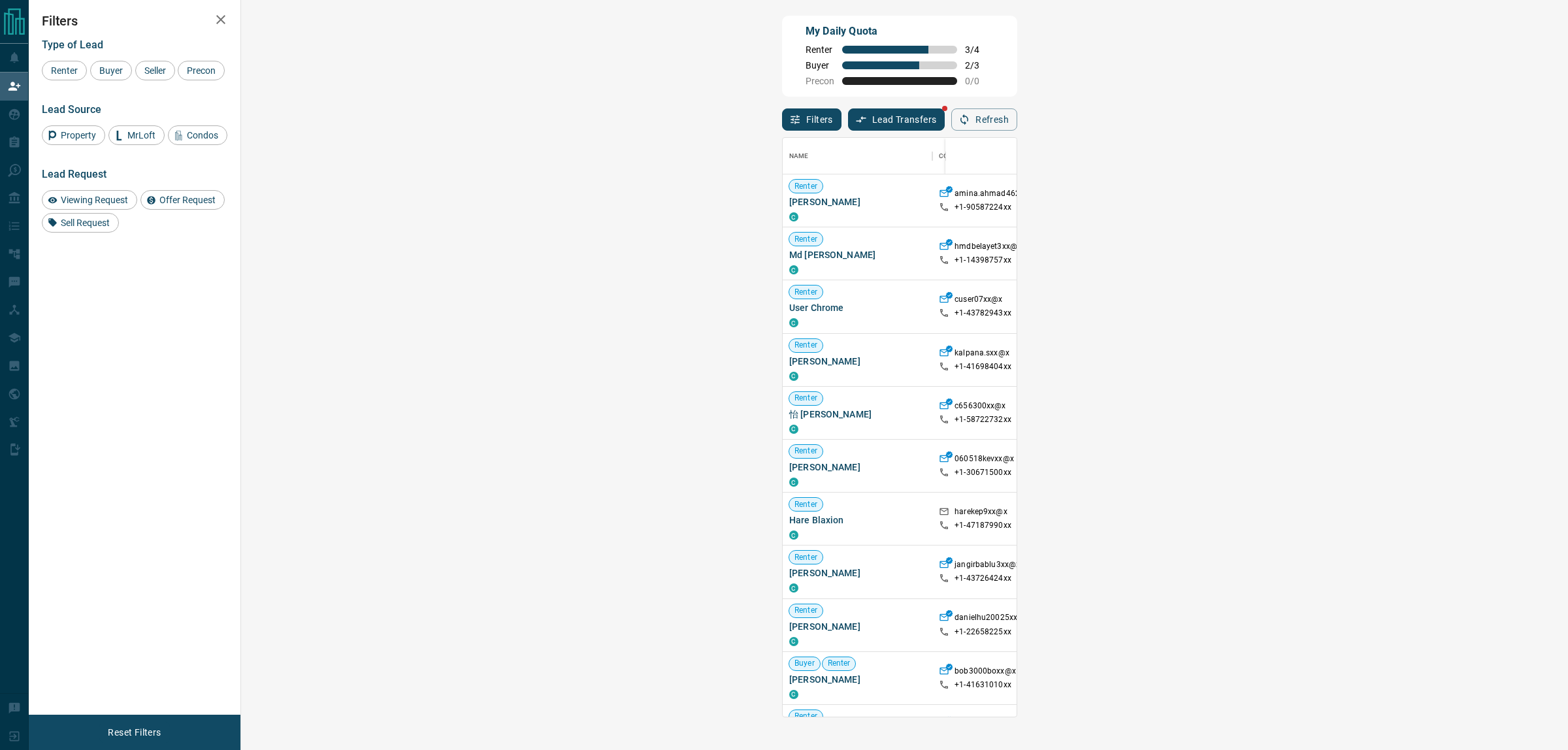
scroll to position [566, 1285]
drag, startPoint x: 342, startPoint y: 524, endPoint x: 357, endPoint y: 527, distance: 15.3
click at [789, 527] on span "Hare Blaxion" at bounding box center [857, 519] width 137 height 13
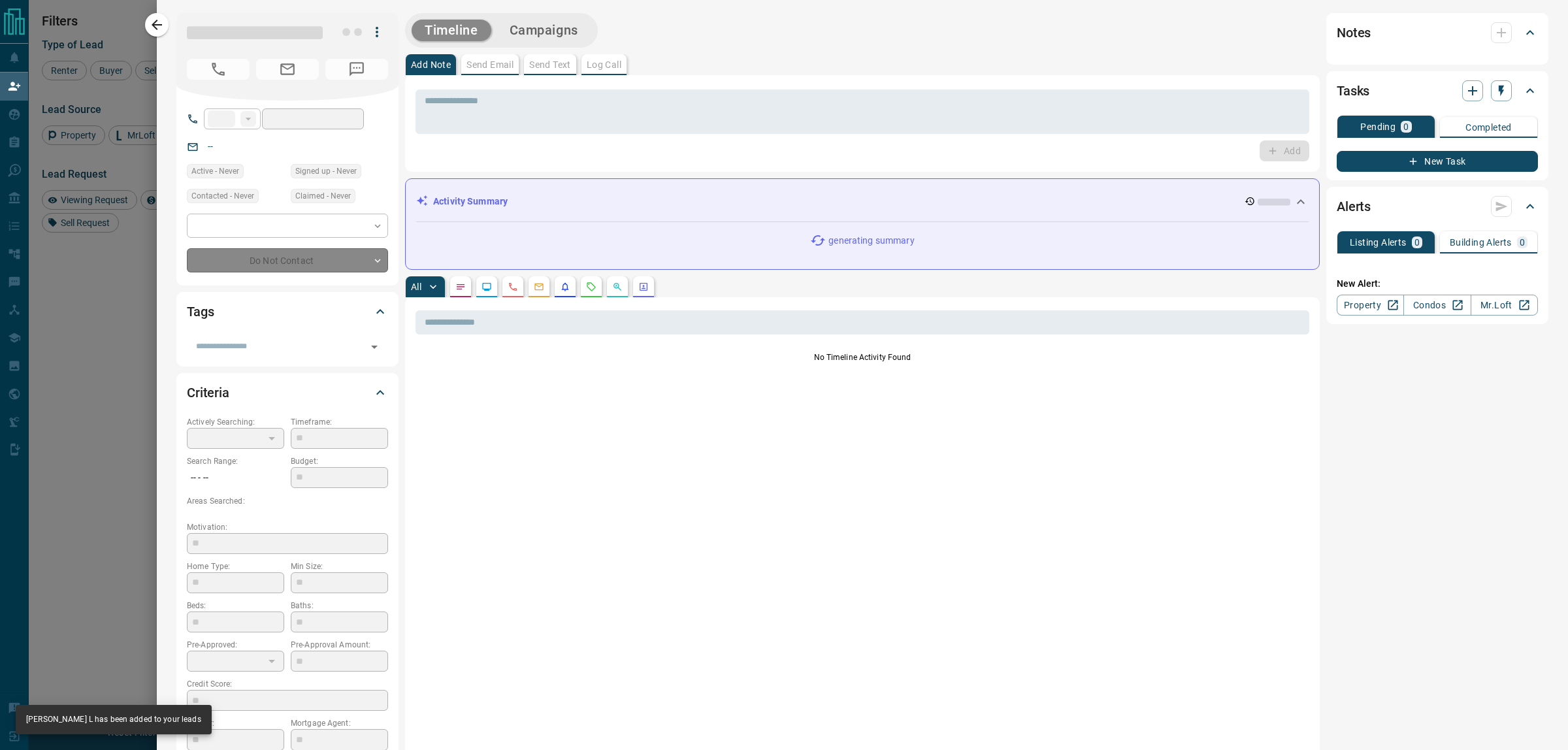
type input "**"
type input "**********"
type input "**"
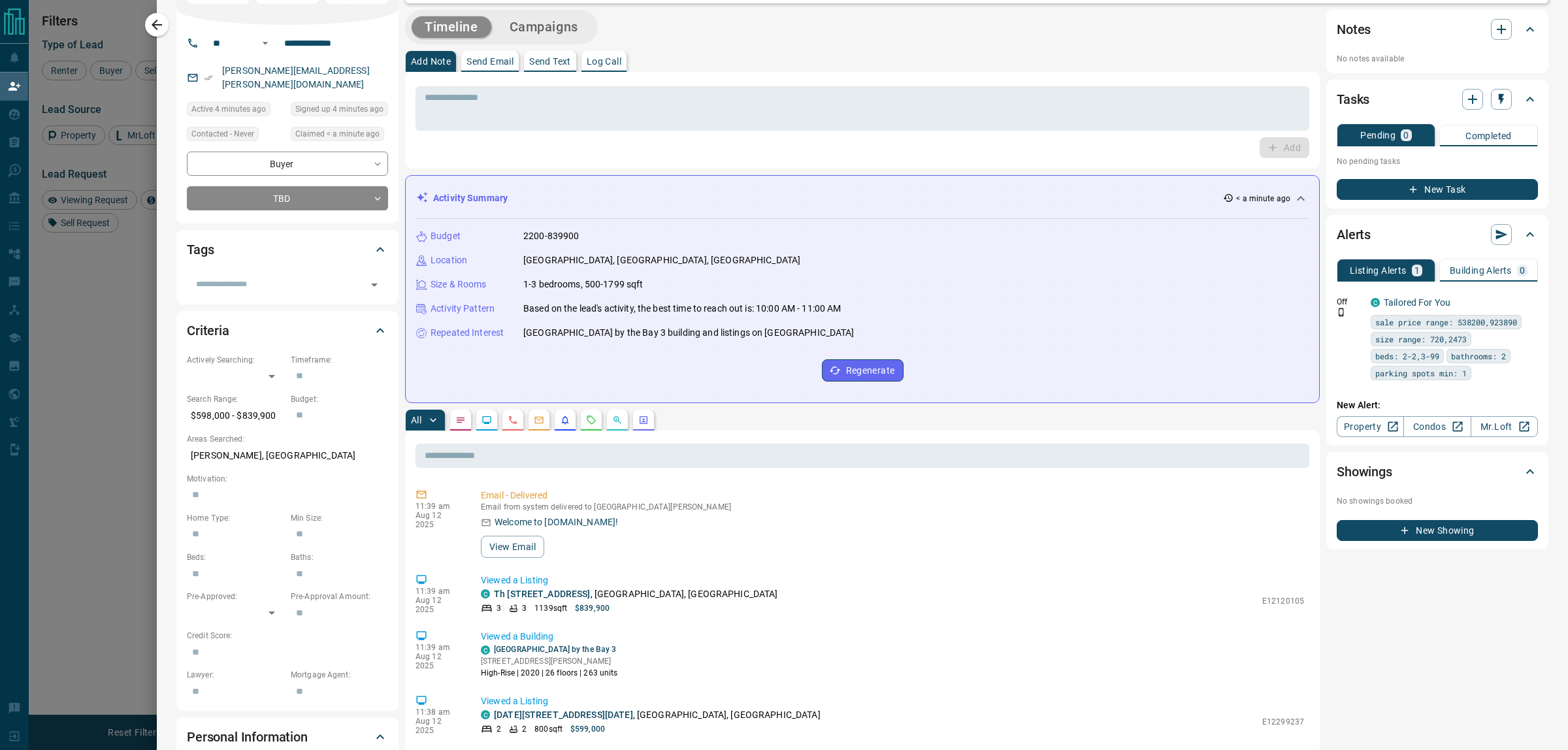
scroll to position [0, 0]
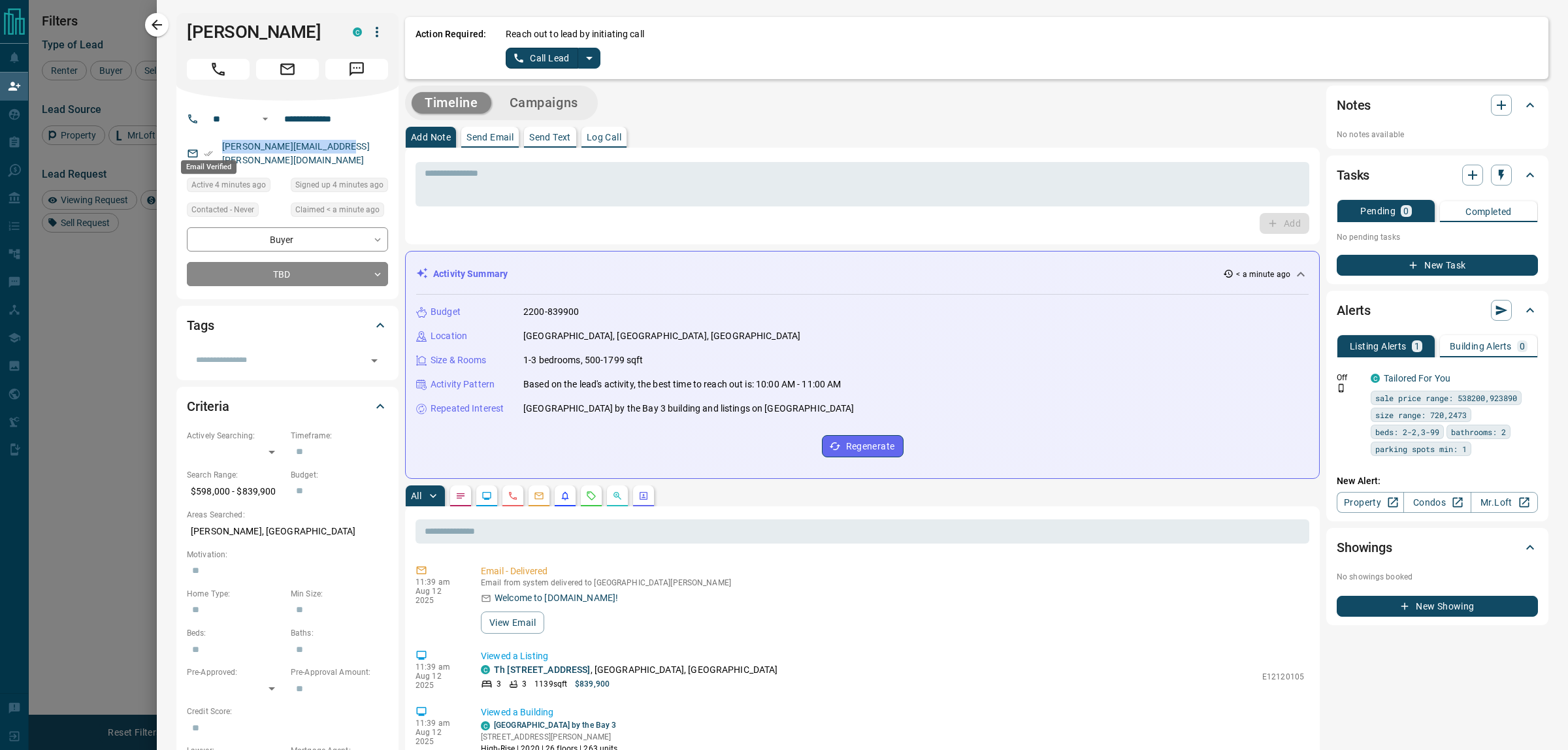
drag, startPoint x: 348, startPoint y: 145, endPoint x: 206, endPoint y: 145, distance: 142.0
click at [206, 145] on div "[PERSON_NAME][EMAIL_ADDRESS][PERSON_NAME][DOMAIN_NAME]" at bounding box center [287, 153] width 201 height 36
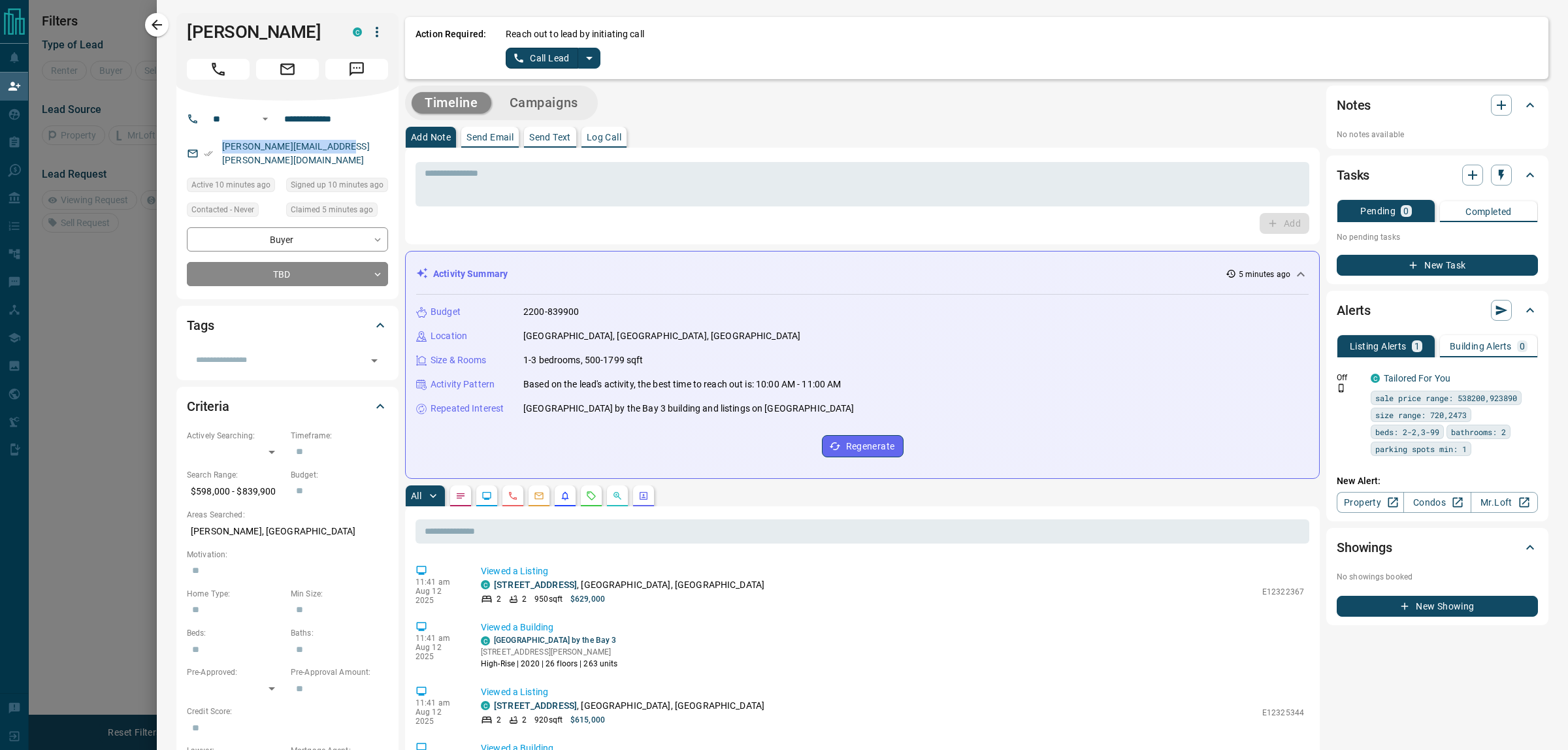
scroll to position [13, 13]
click at [588, 58] on icon "split button" at bounding box center [589, 58] width 6 height 3
click at [562, 102] on li "Log Manual Call" at bounding box center [552, 103] width 80 height 20
click at [550, 62] on button "Log Manual Call" at bounding box center [548, 58] width 86 height 21
click at [546, 60] on button "No" at bounding box center [542, 58] width 23 height 21
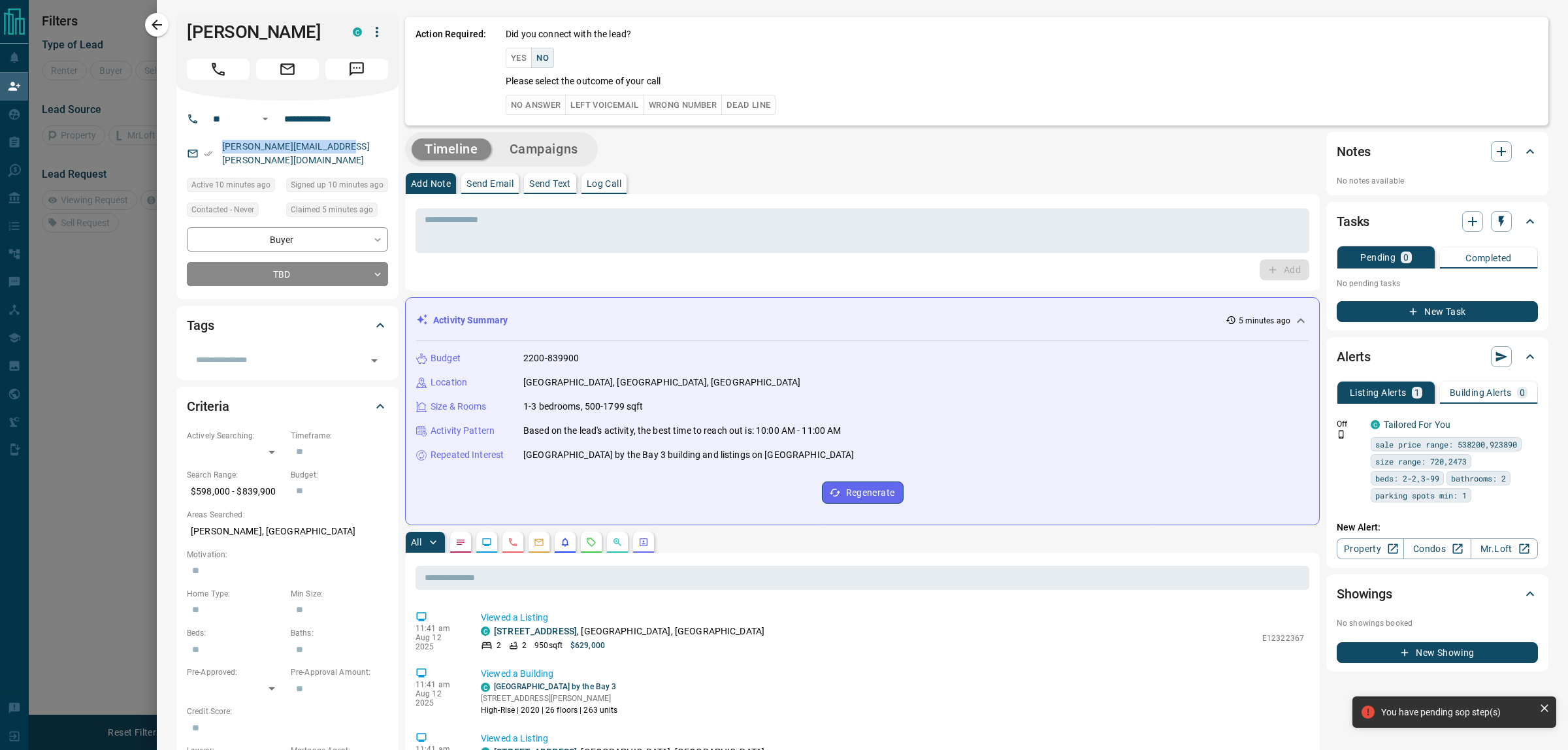
click at [529, 107] on button "No Answer" at bounding box center [535, 105] width 60 height 21
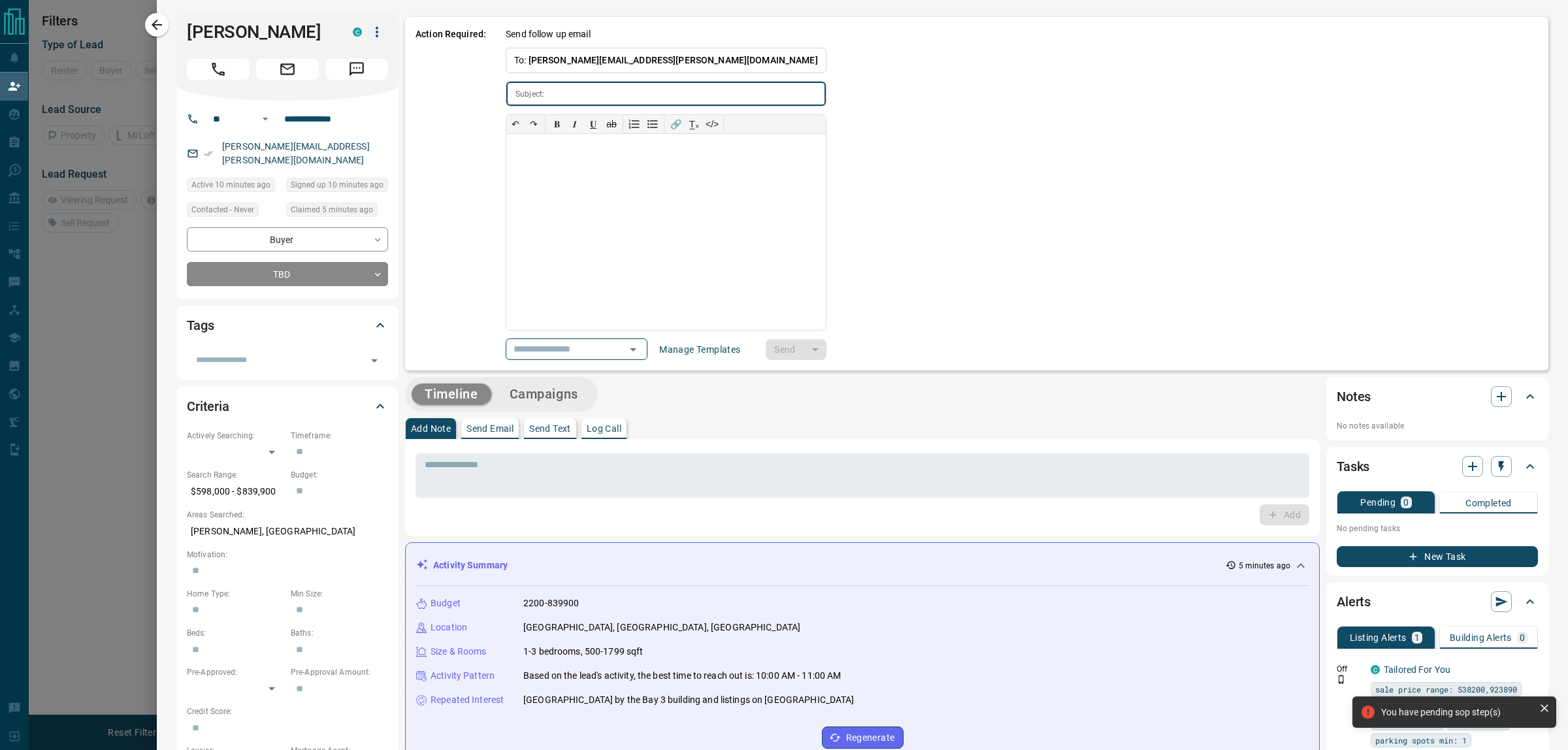
type input "**********"
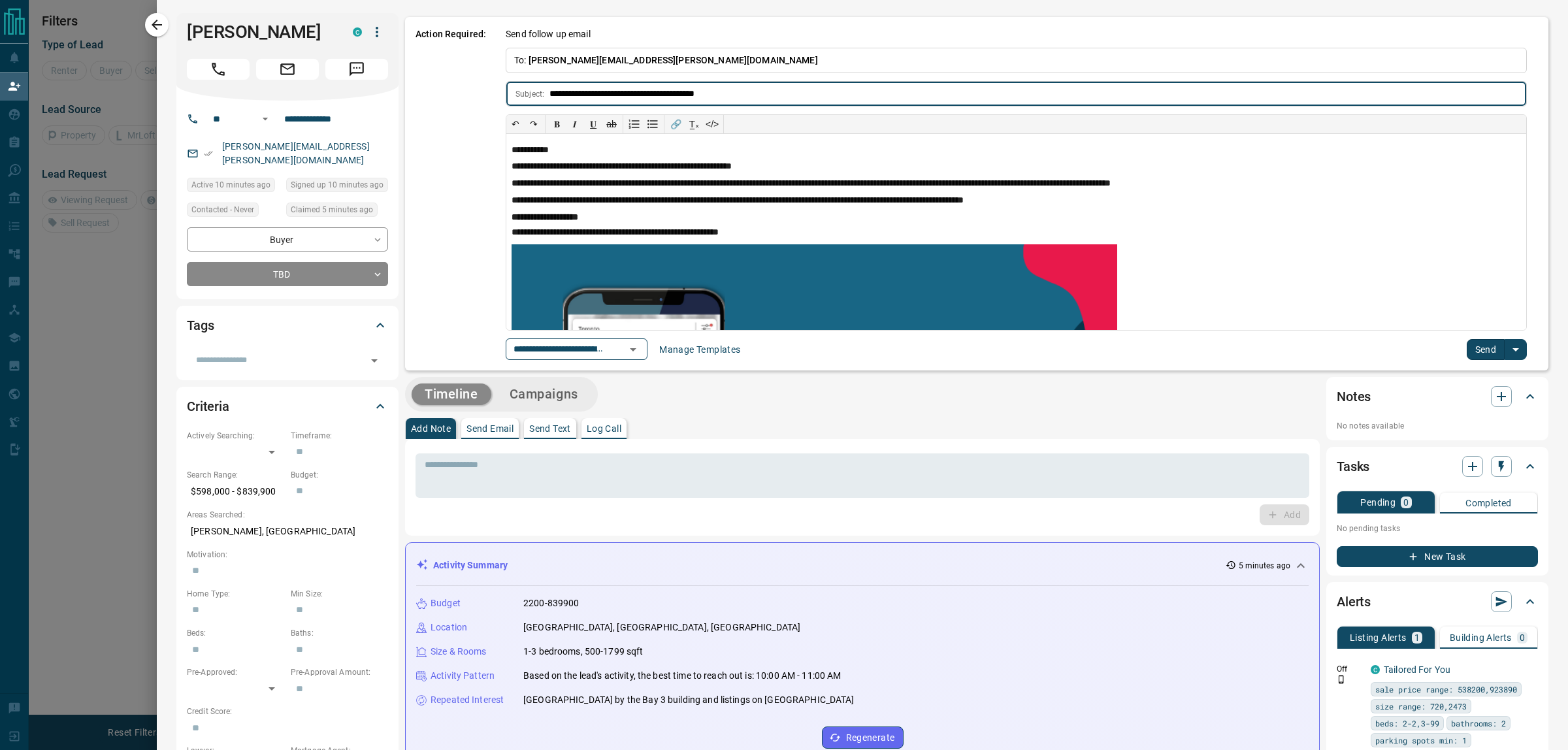
click at [641, 347] on icon "Open" at bounding box center [633, 350] width 16 height 16
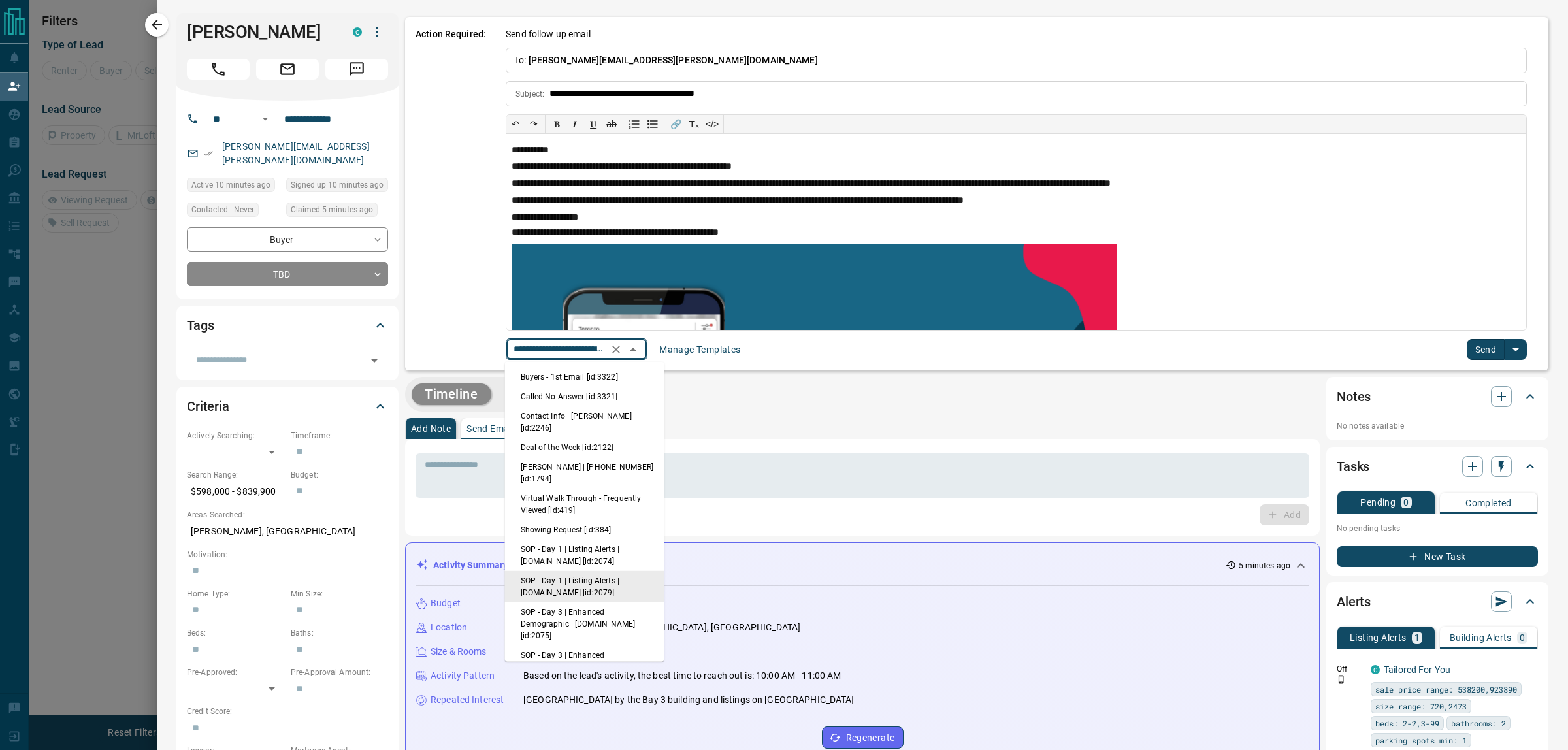
scroll to position [0, 92]
click at [596, 369] on li "Buyers - 1st Email [id:3322]" at bounding box center [585, 377] width 159 height 20
type input "**********"
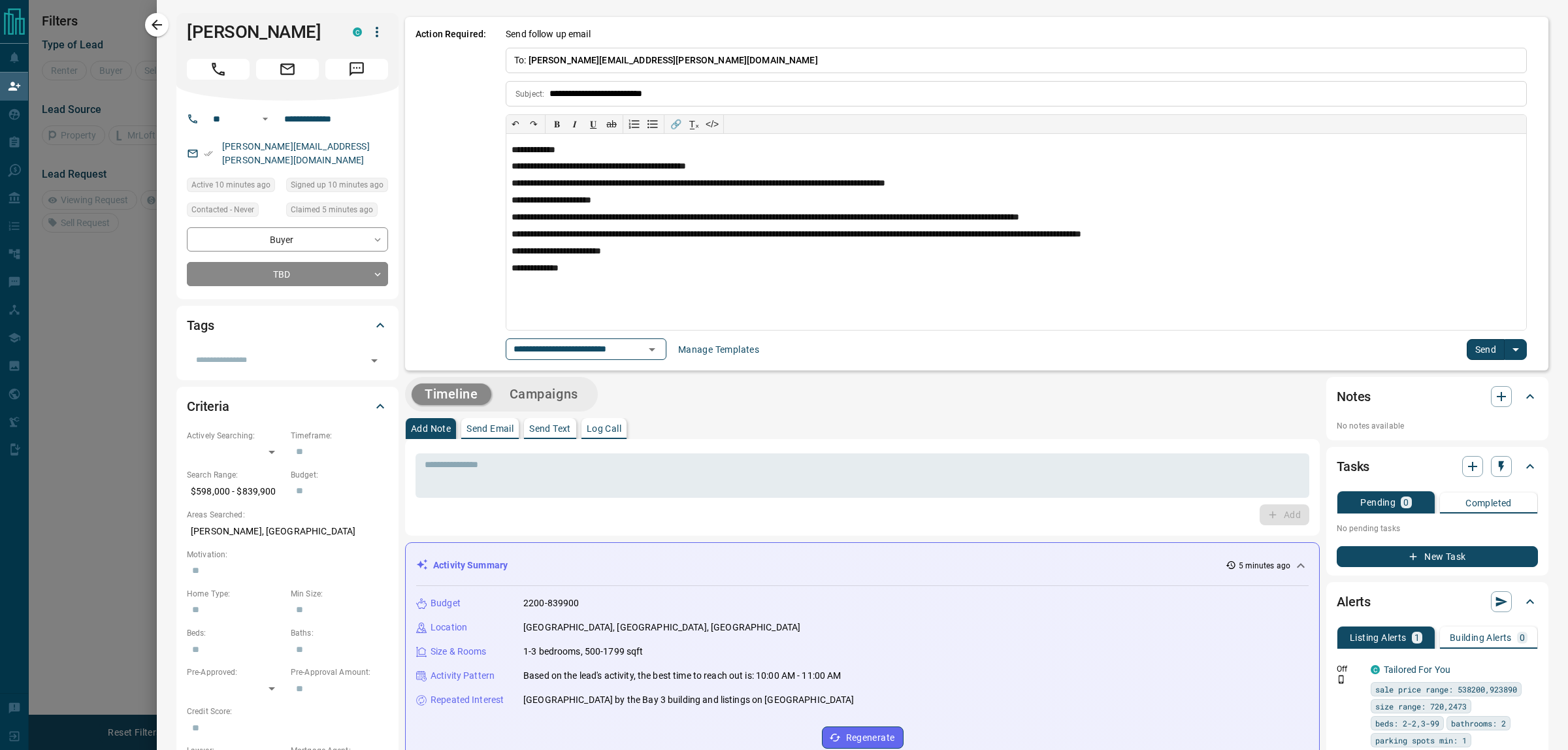
click at [1477, 351] on button "Send" at bounding box center [1485, 349] width 39 height 21
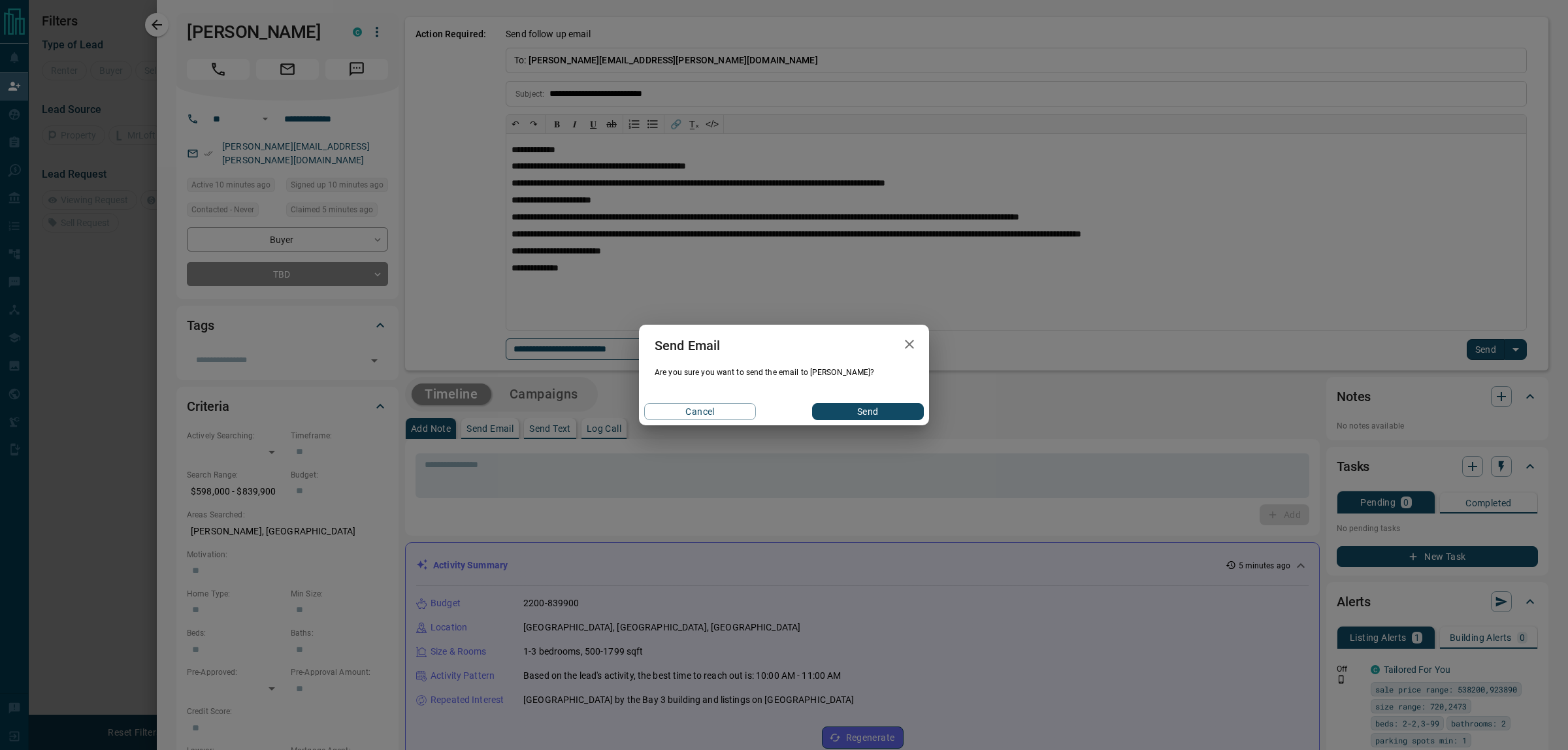
click at [883, 414] on button "Send" at bounding box center [867, 411] width 111 height 17
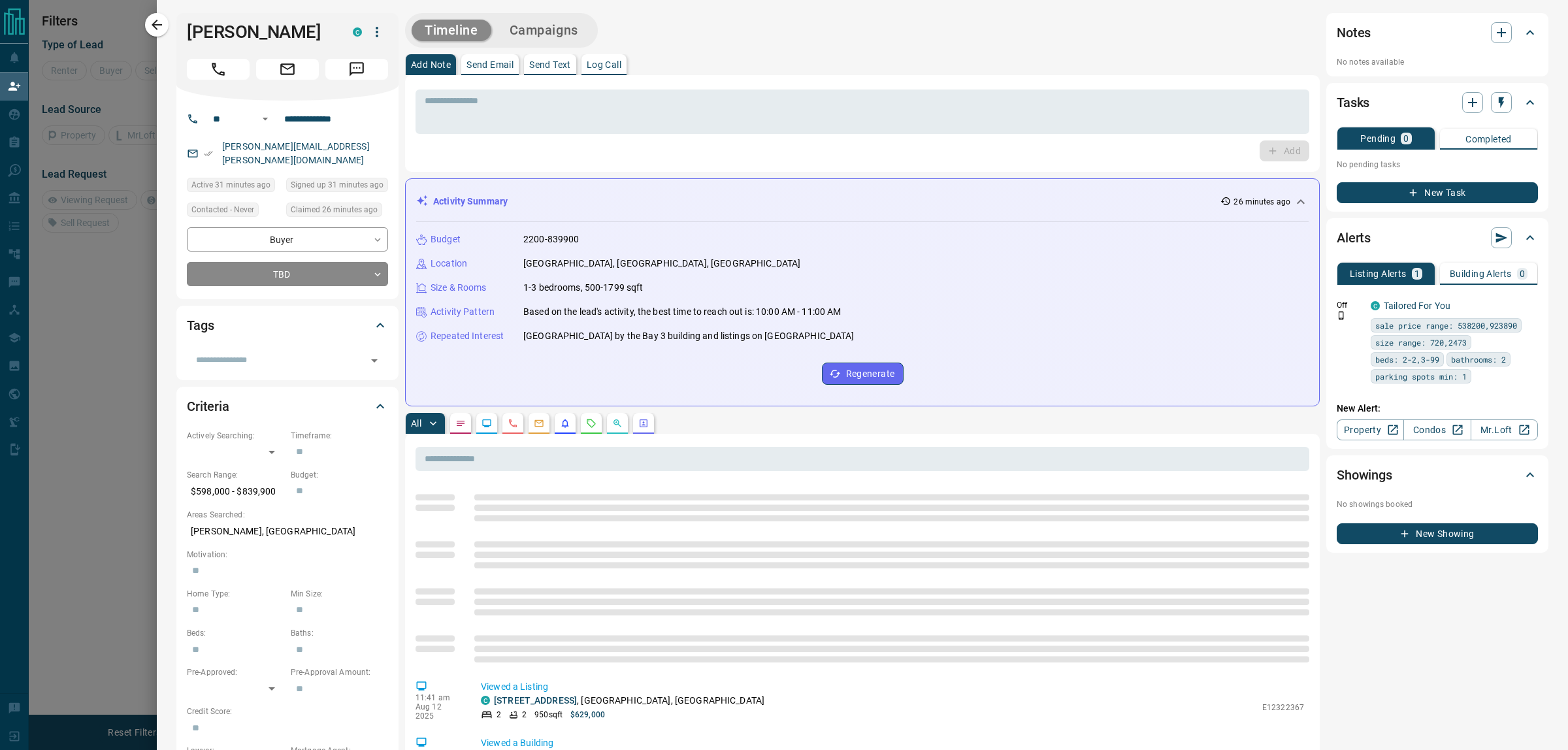
click at [157, 24] on icon "button" at bounding box center [156, 24] width 10 height 10
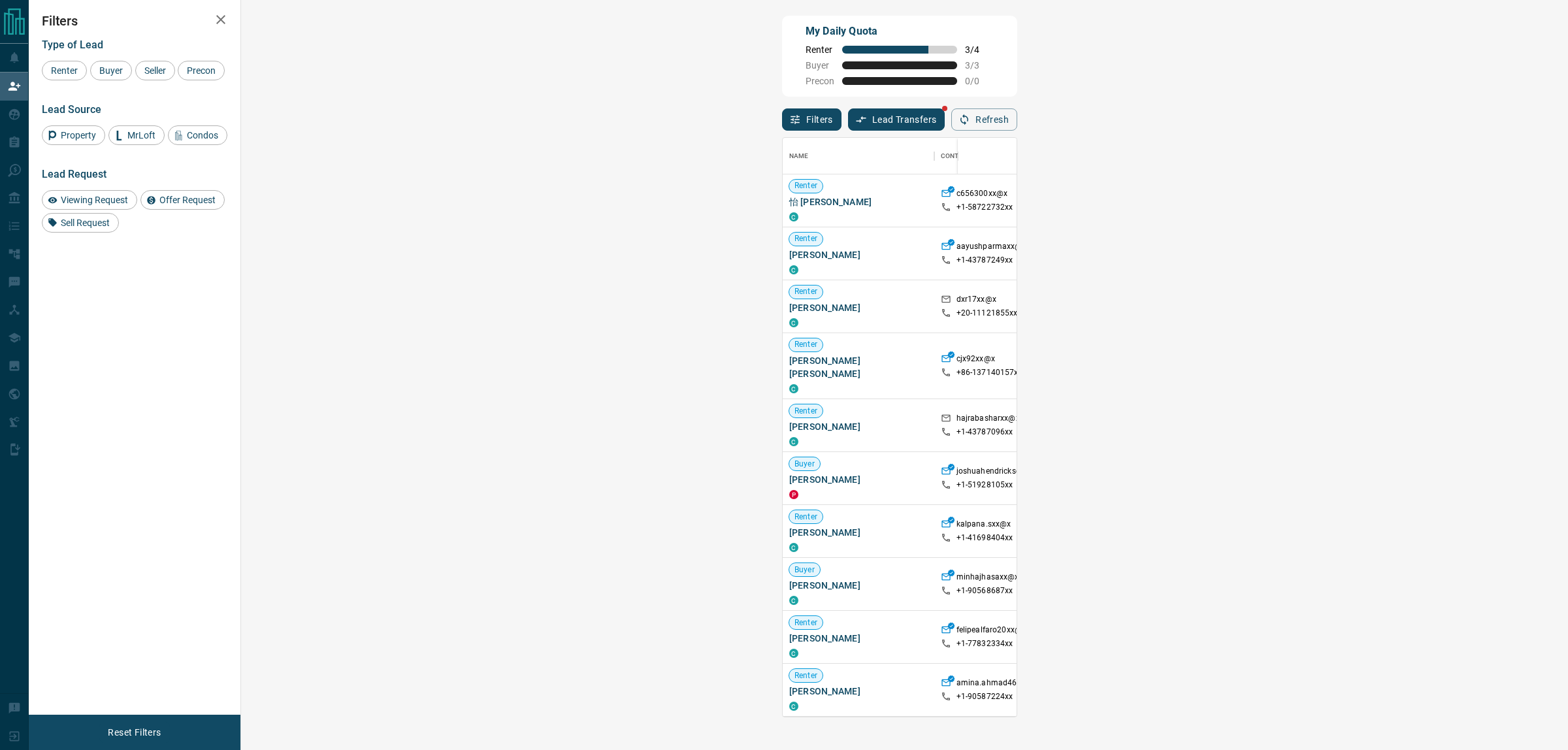
scroll to position [566, 1285]
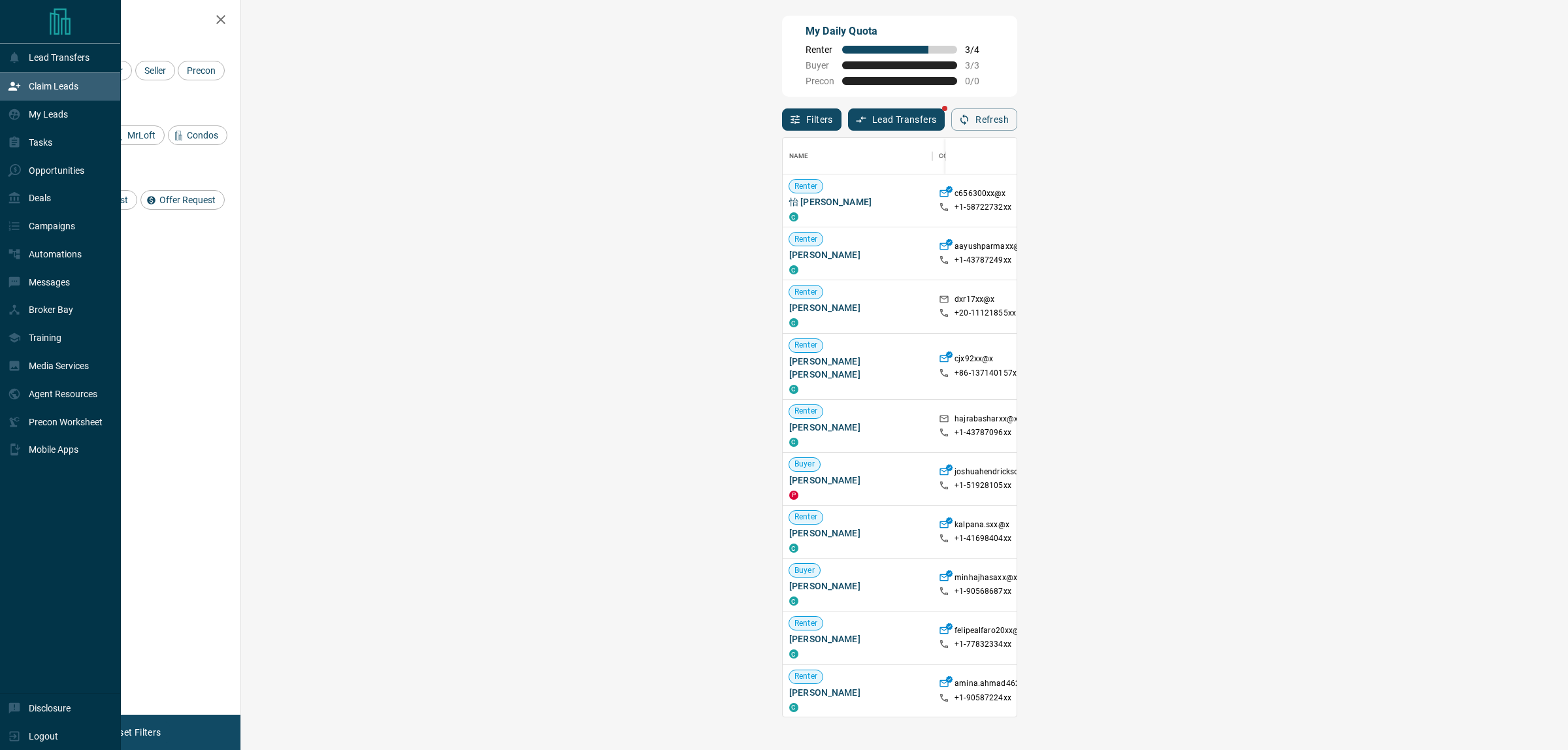
click at [32, 113] on p "My Leads" at bounding box center [48, 114] width 39 height 10
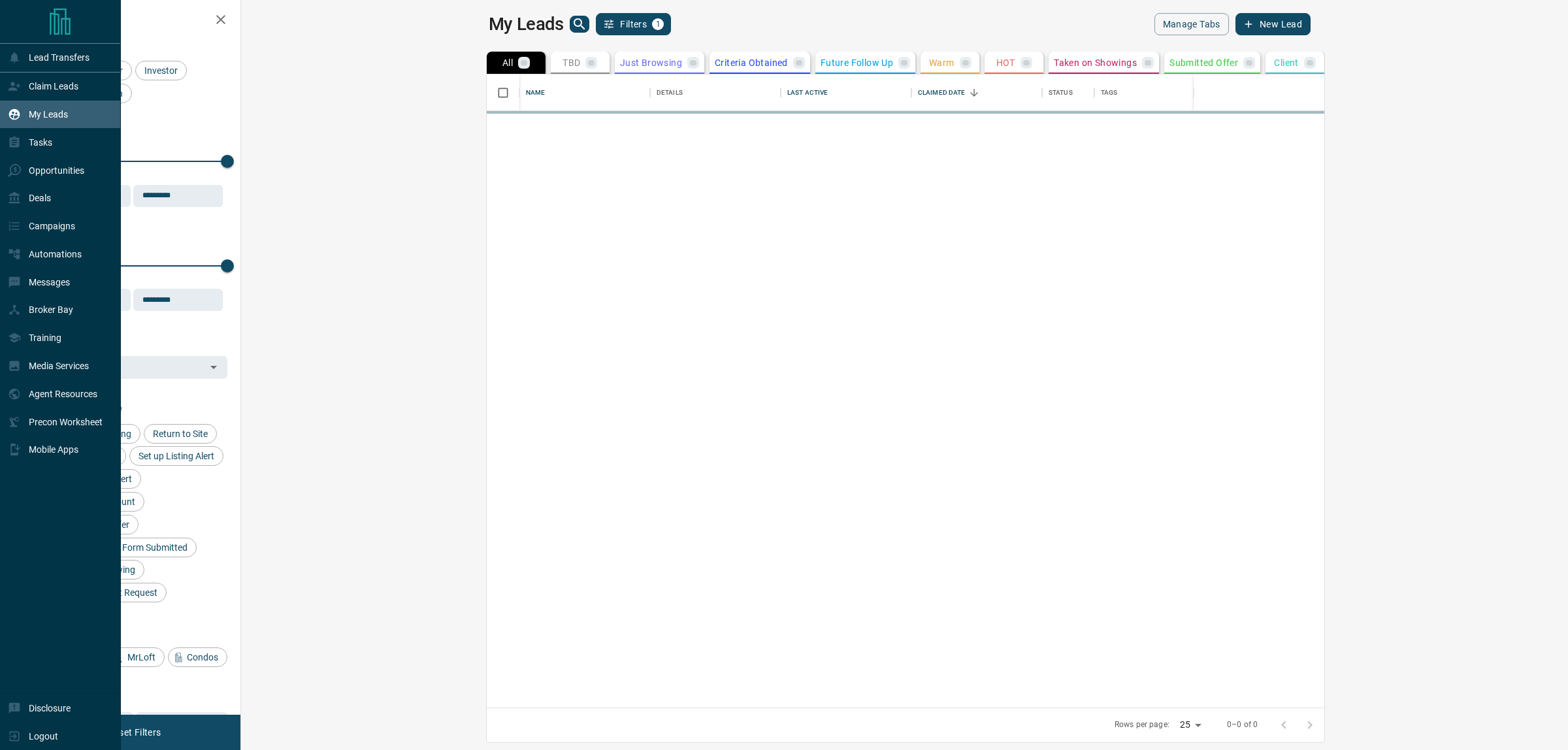
scroll to position [621, 1307]
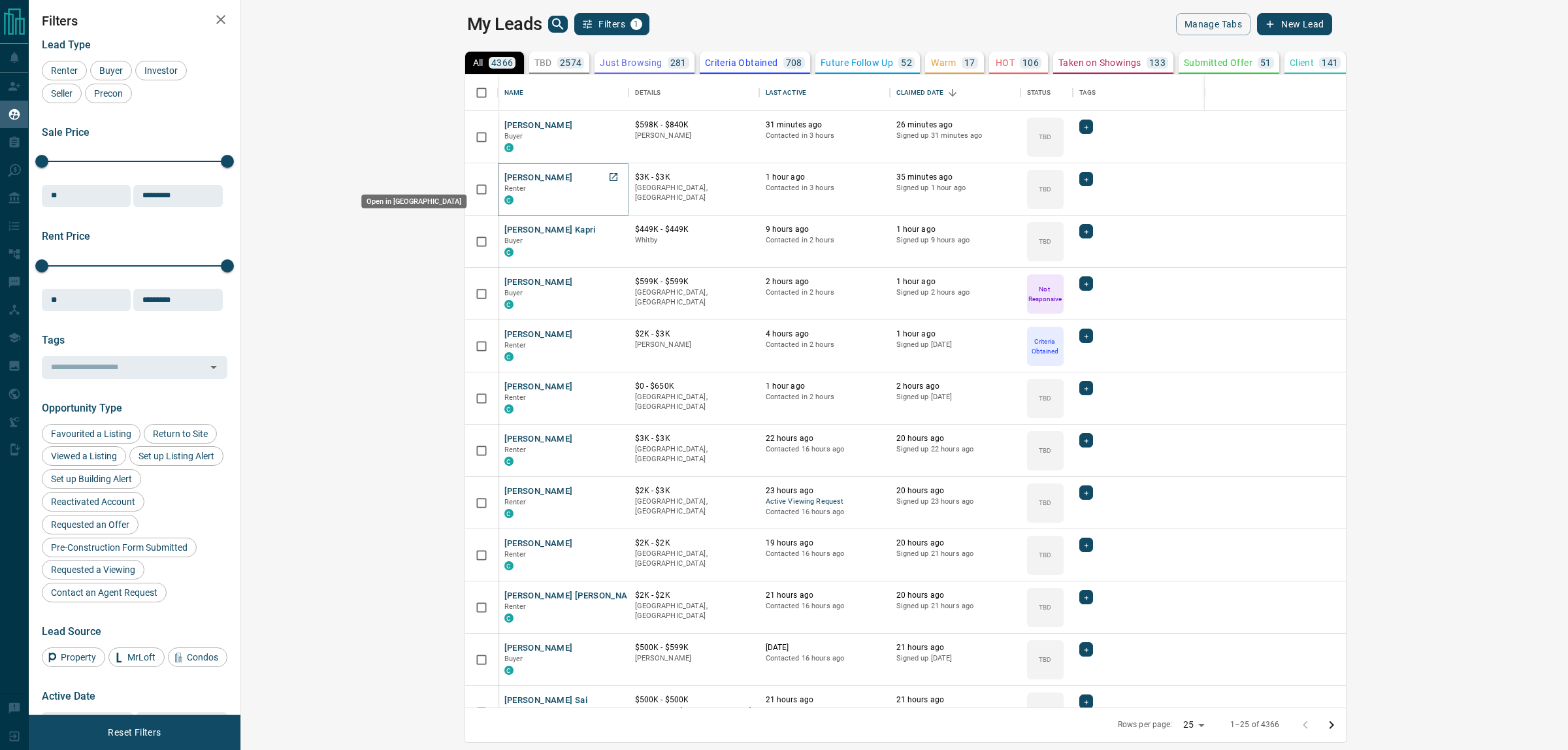
click at [608, 172] on icon "Open in New Tab" at bounding box center [613, 177] width 10 height 10
